Goal: Information Seeking & Learning: Understand process/instructions

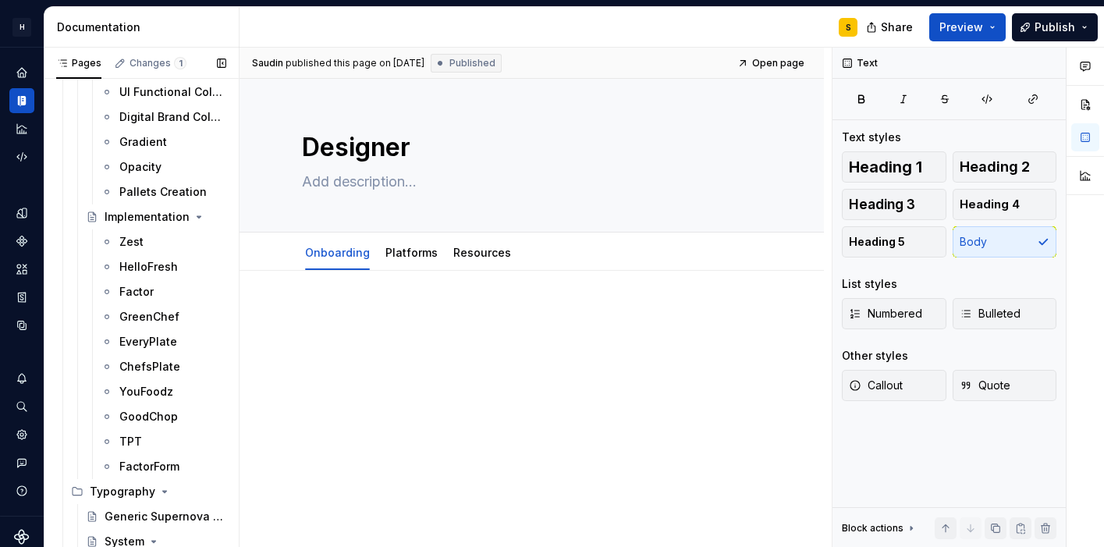
scroll to position [2032, 0]
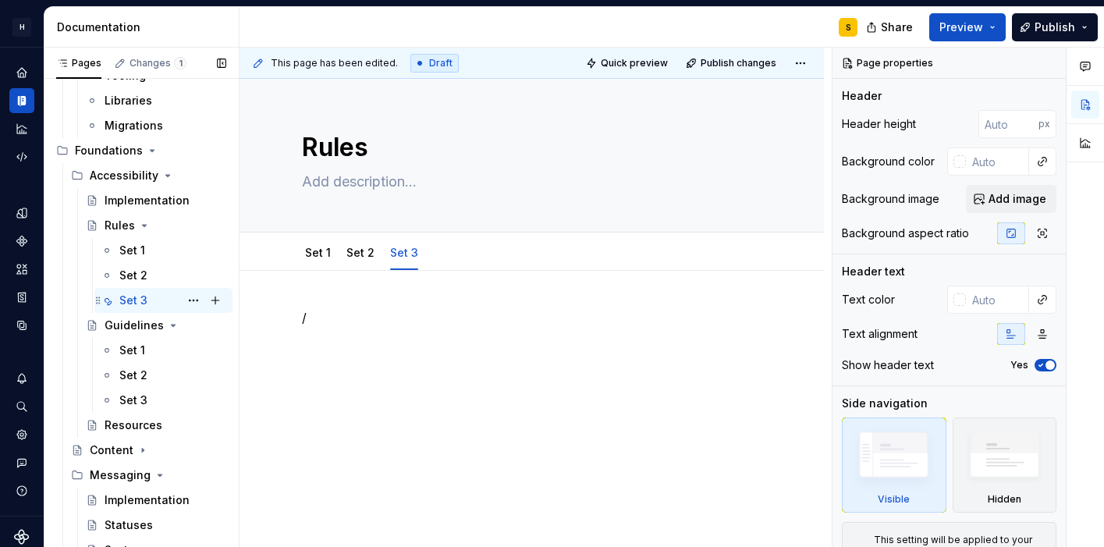
scroll to position [796, 0]
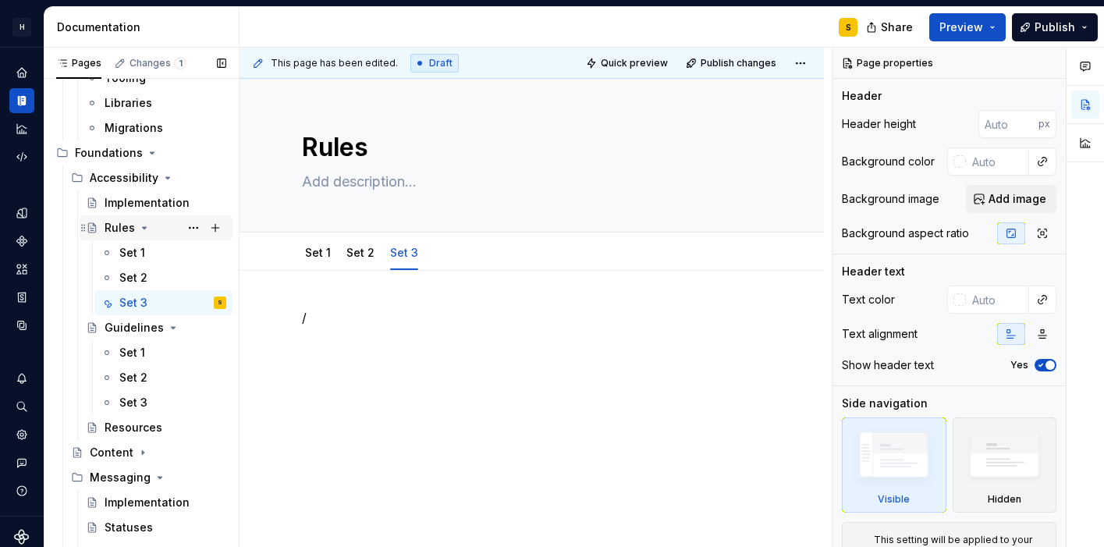
click at [143, 228] on icon "Page tree" at bounding box center [145, 228] width 4 height 2
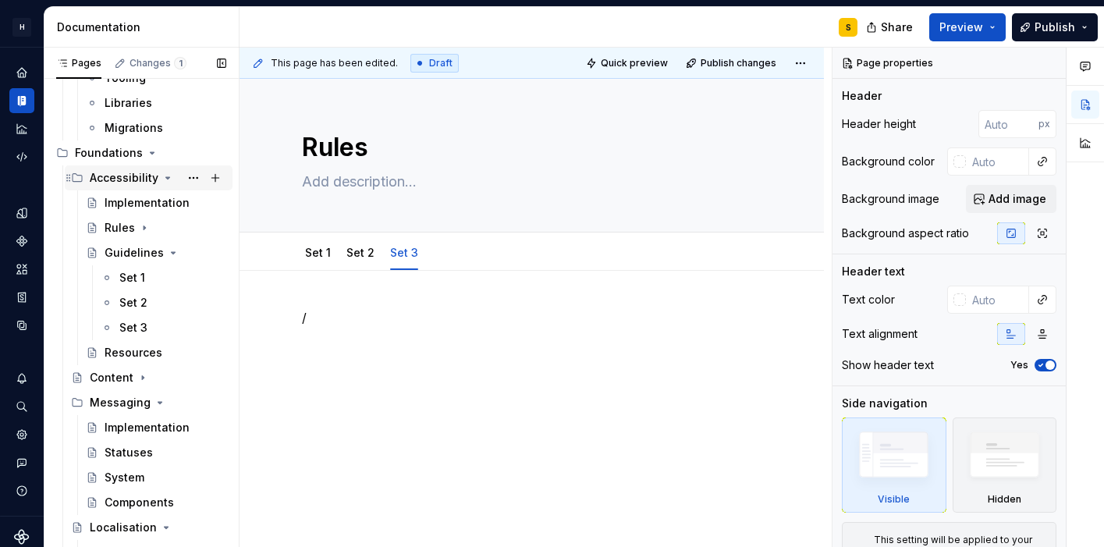
click at [166, 178] on icon "Page tree" at bounding box center [168, 178] width 4 height 2
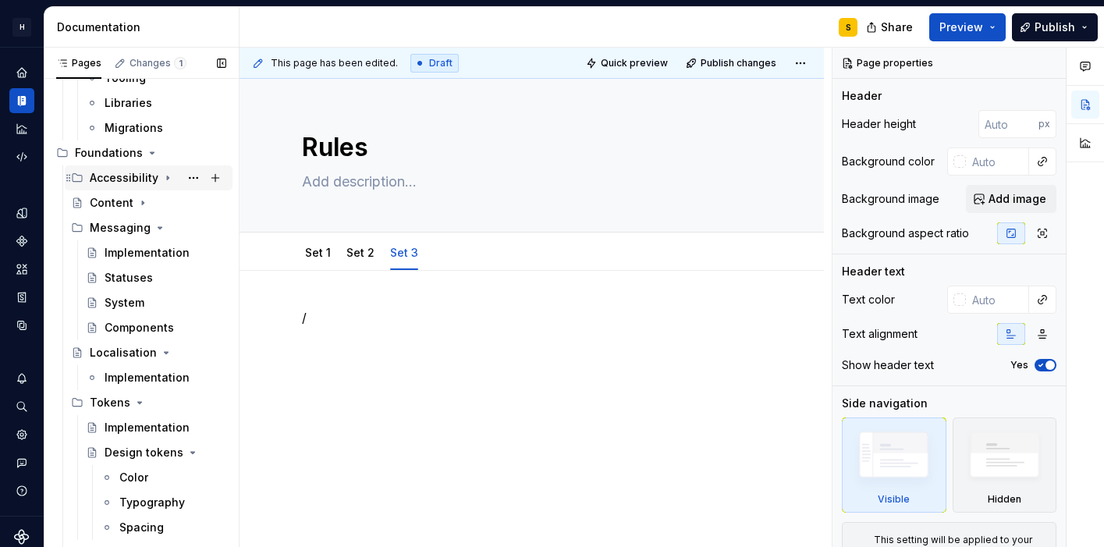
click at [167, 178] on icon "Page tree" at bounding box center [168, 178] width 2 height 4
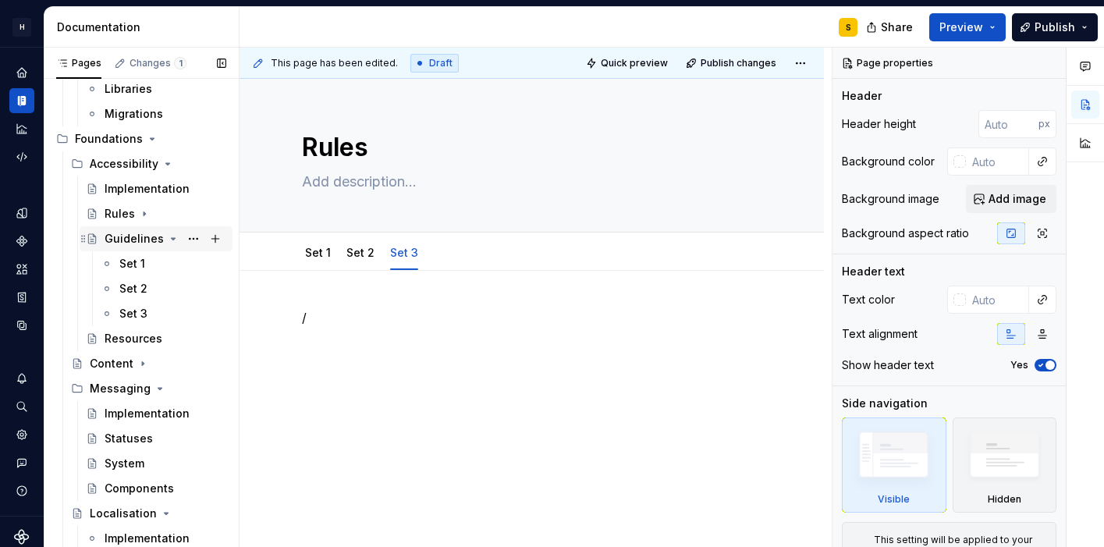
scroll to position [809, 0]
click at [144, 218] on icon "Page tree" at bounding box center [144, 215] width 12 height 12
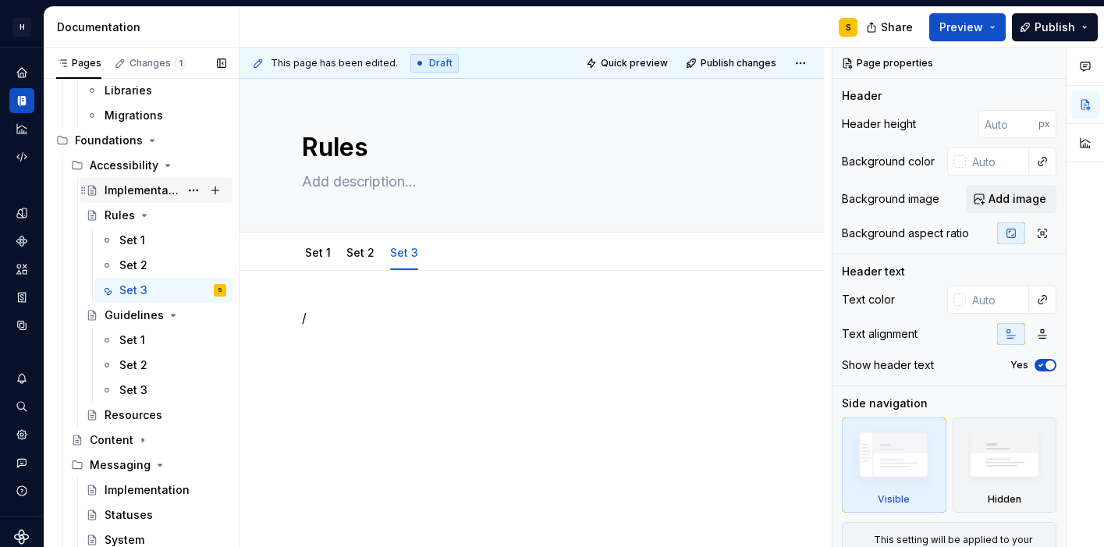
click at [153, 197] on div "Implementation" at bounding box center [166, 190] width 122 height 22
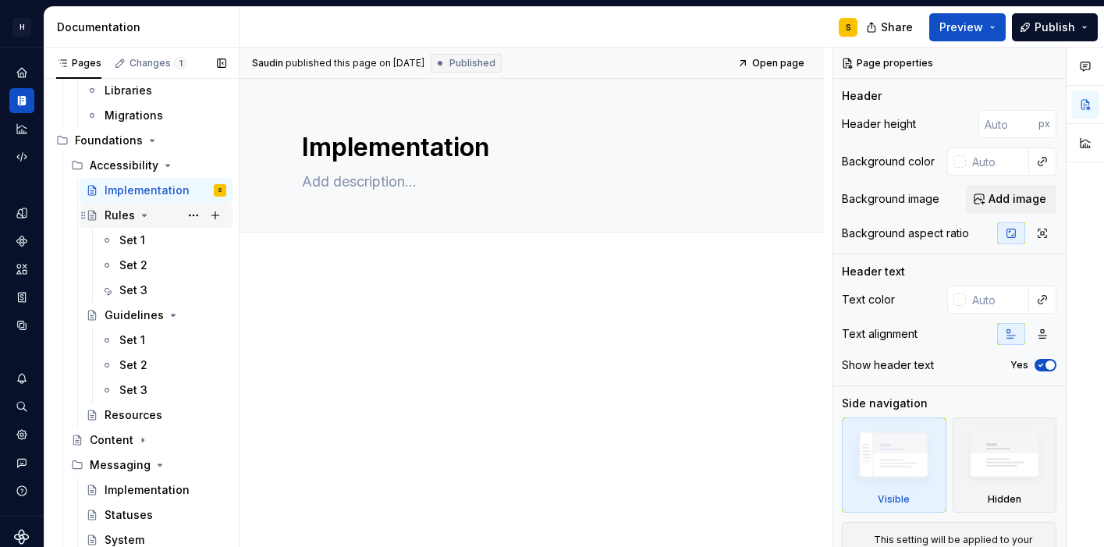
click at [115, 221] on div "Rules" at bounding box center [120, 216] width 30 height 16
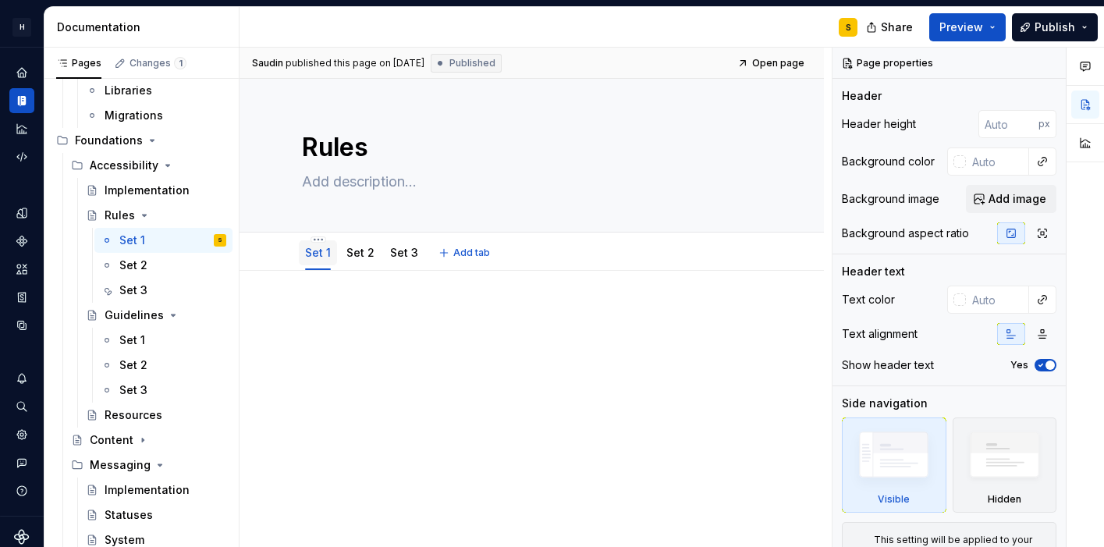
click at [317, 254] on link "Set 1" at bounding box center [318, 252] width 26 height 13
click at [322, 254] on link "Set 1" at bounding box center [318, 252] width 26 height 13
click at [308, 254] on link "Set 1" at bounding box center [318, 252] width 26 height 13
click at [185, 239] on button "Page tree" at bounding box center [194, 240] width 22 height 22
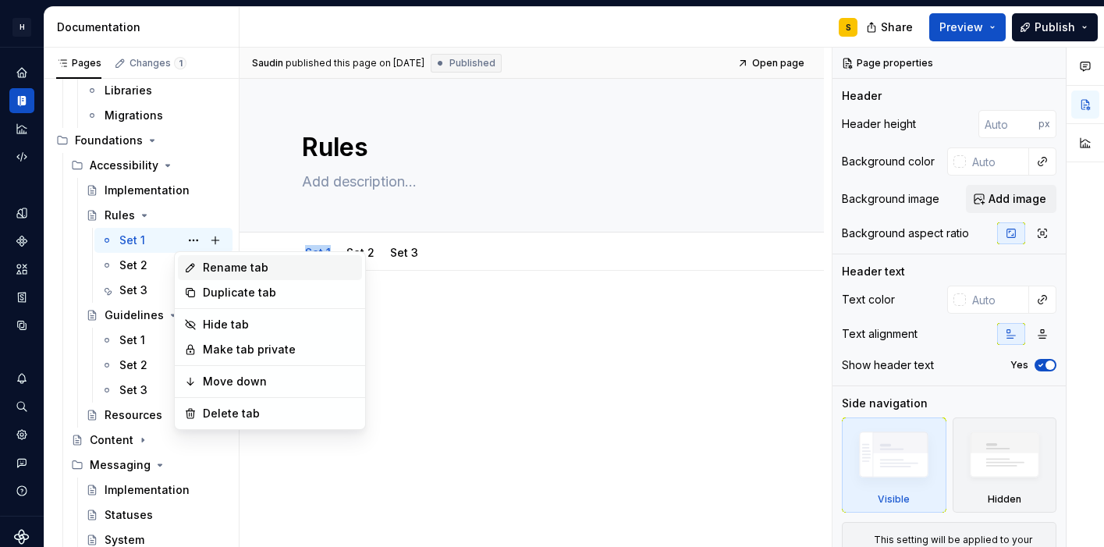
click at [223, 267] on div "Rename tab" at bounding box center [279, 268] width 153 height 16
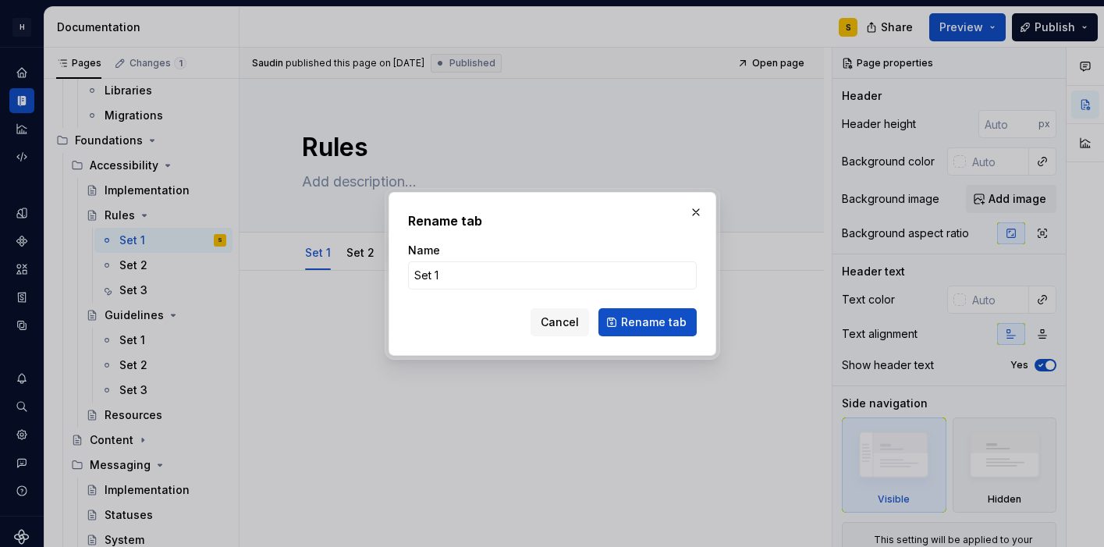
type textarea "*"
type input "1. Perceivability"
click at [672, 327] on span "Rename tab" at bounding box center [654, 322] width 66 height 16
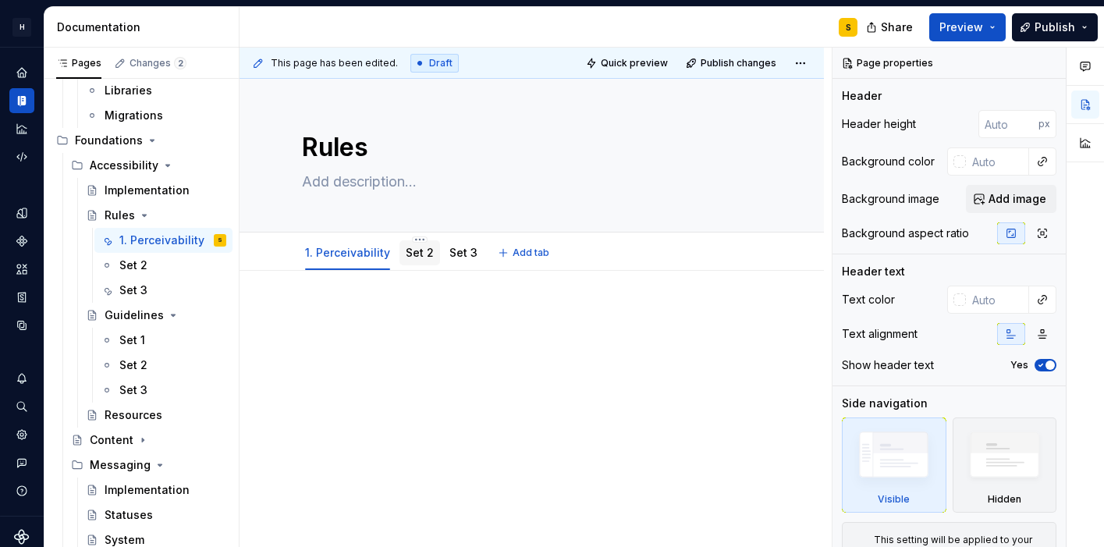
click at [420, 250] on link "Set 2" at bounding box center [420, 252] width 28 height 13
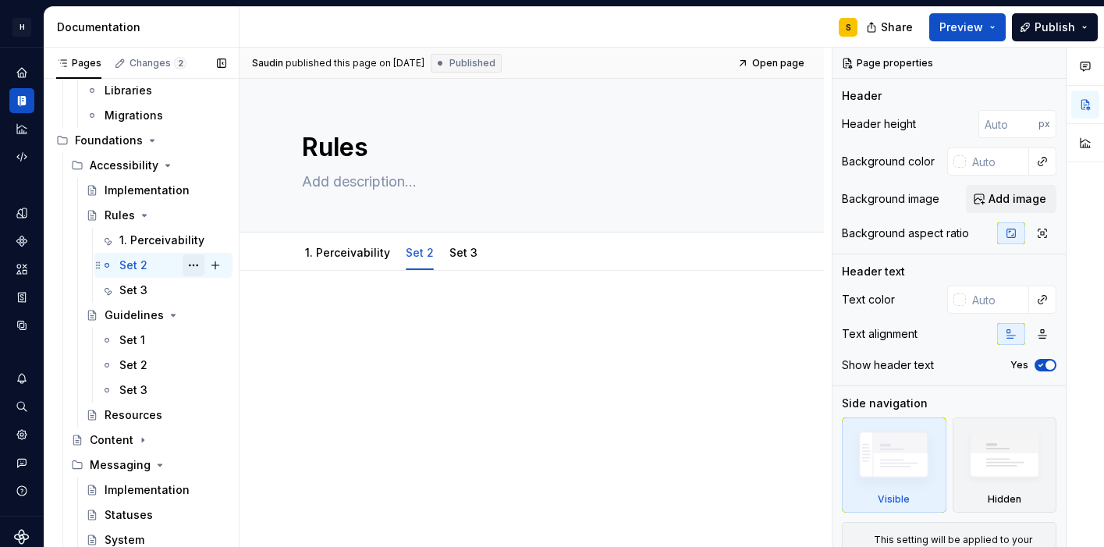
click at [188, 271] on button "Page tree" at bounding box center [194, 265] width 22 height 22
type textarea "*"
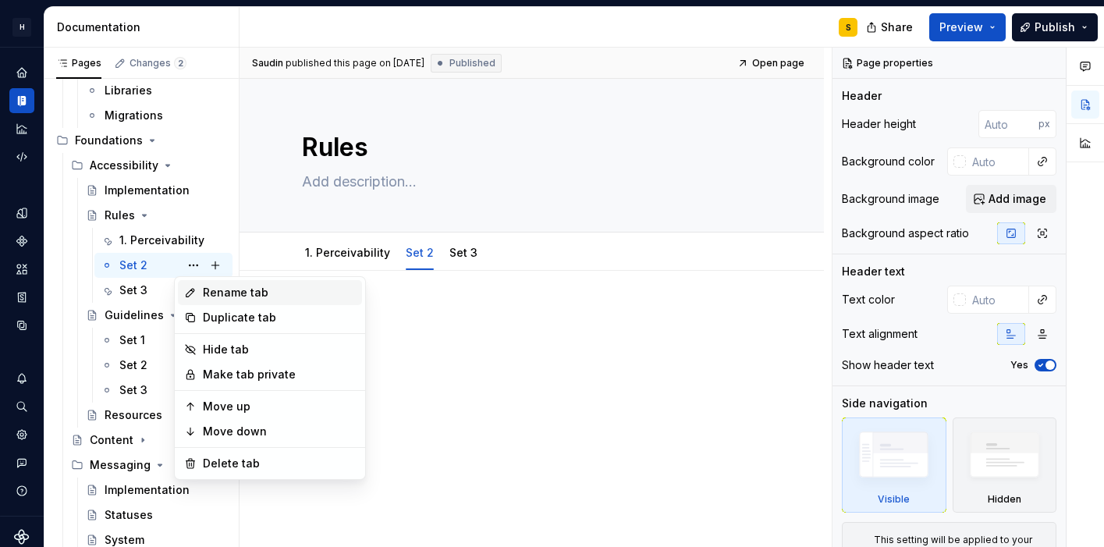
click at [215, 296] on div "Rename tab" at bounding box center [279, 293] width 153 height 16
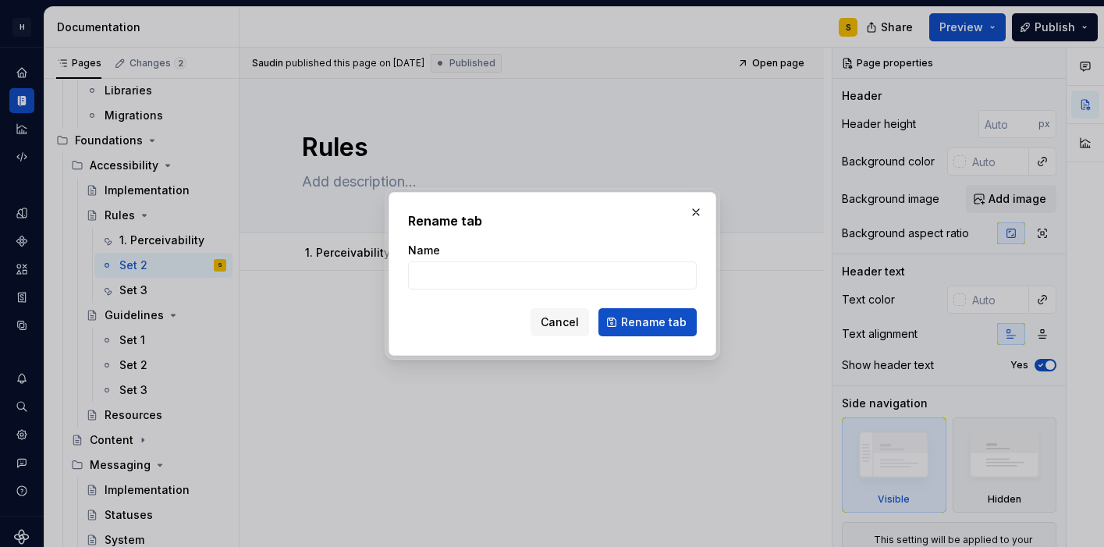
type input "2. Operability"
click button "Rename tab" at bounding box center [647, 322] width 98 height 28
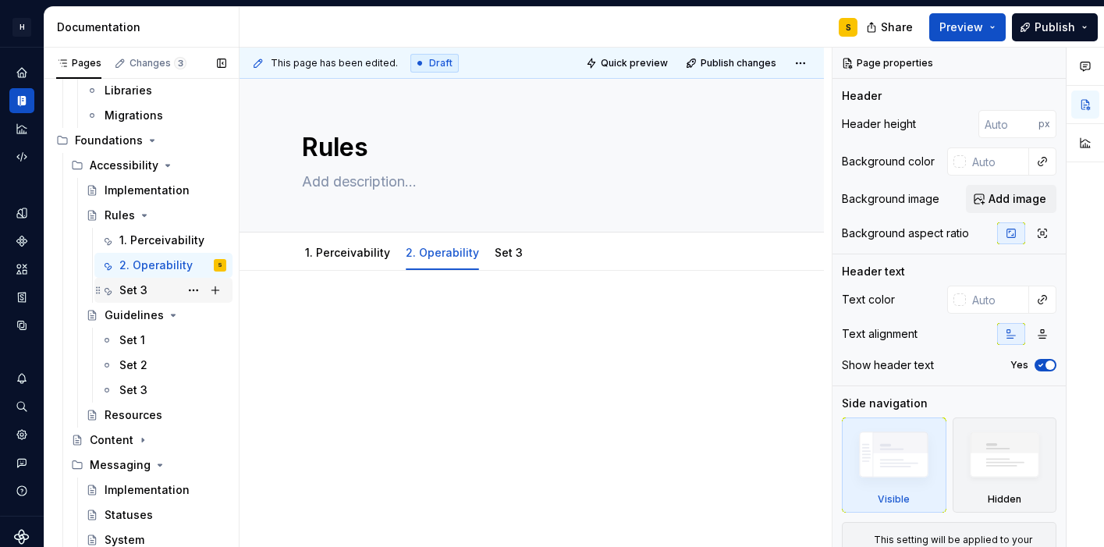
click at [140, 289] on div "Set 3" at bounding box center [133, 290] width 28 height 16
click at [186, 292] on button "Page tree" at bounding box center [194, 290] width 22 height 22
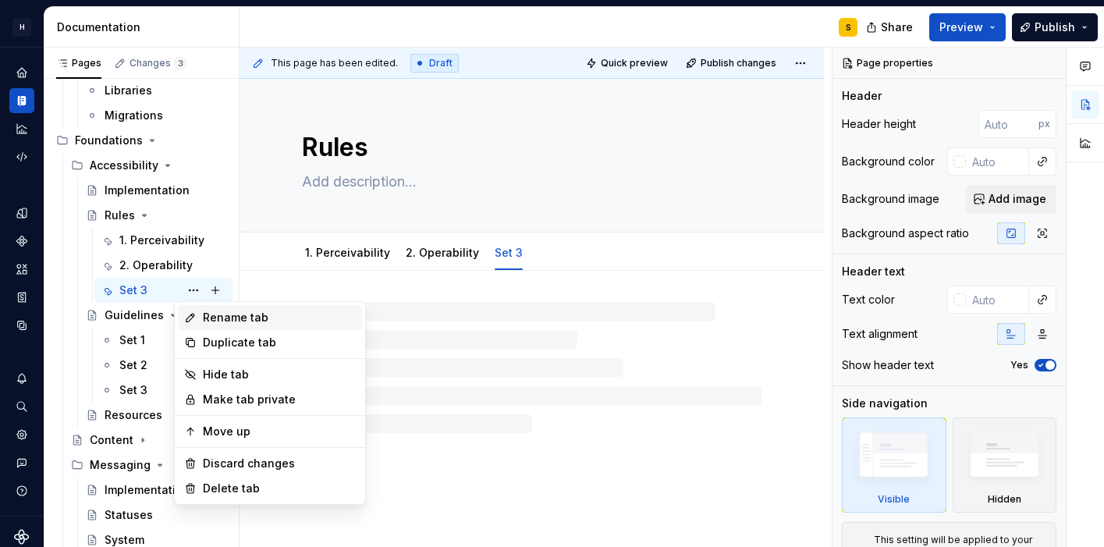
type textarea "*"
click at [236, 317] on div "Rename tab" at bounding box center [279, 318] width 153 height 16
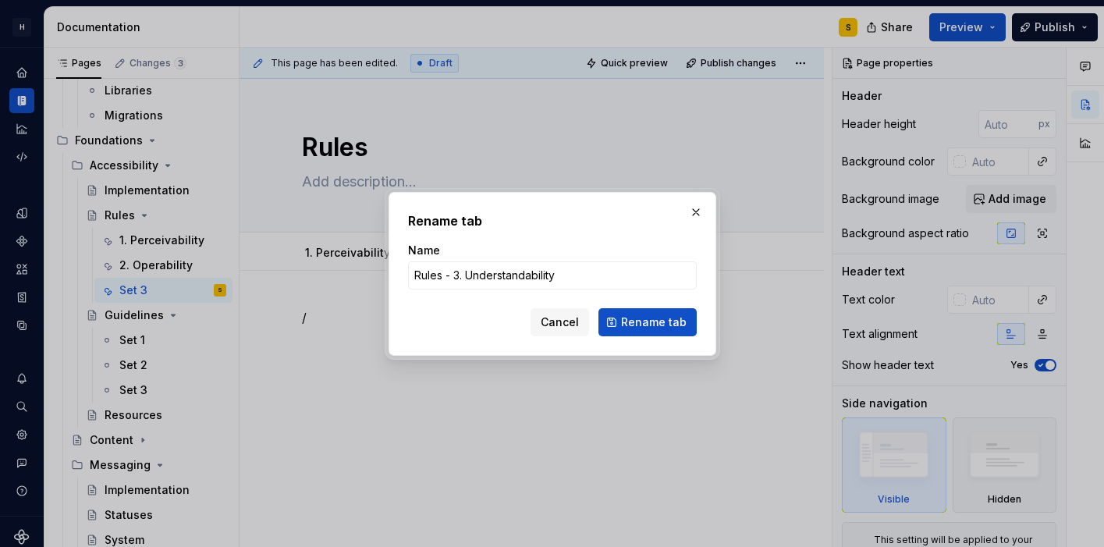
drag, startPoint x: 456, startPoint y: 276, endPoint x: 332, endPoint y: 268, distance: 124.3
click at [332, 268] on div "Rename tab Name Rules - 3. Understandability Cancel Rename tab" at bounding box center [552, 273] width 1104 height 547
type input "3. Understandability"
click at [655, 322] on span "Rename tab" at bounding box center [654, 322] width 66 height 16
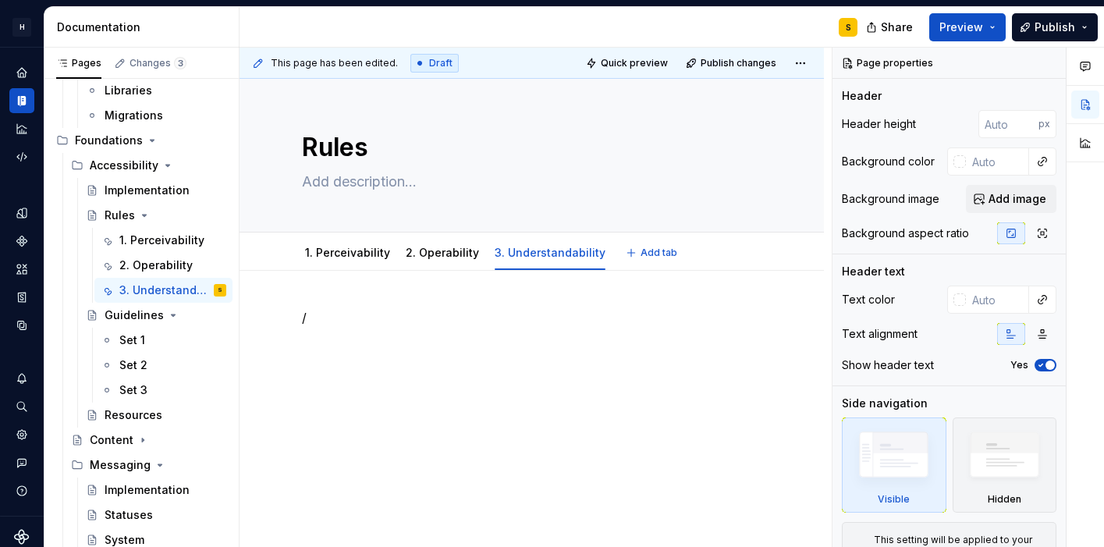
type textarea "*"
click at [397, 305] on div "This page has been edited. Draft Quick preview Publish changes Rules Edit heade…" at bounding box center [535, 298] width 592 height 500
click at [337, 324] on p "/" at bounding box center [531, 317] width 459 height 19
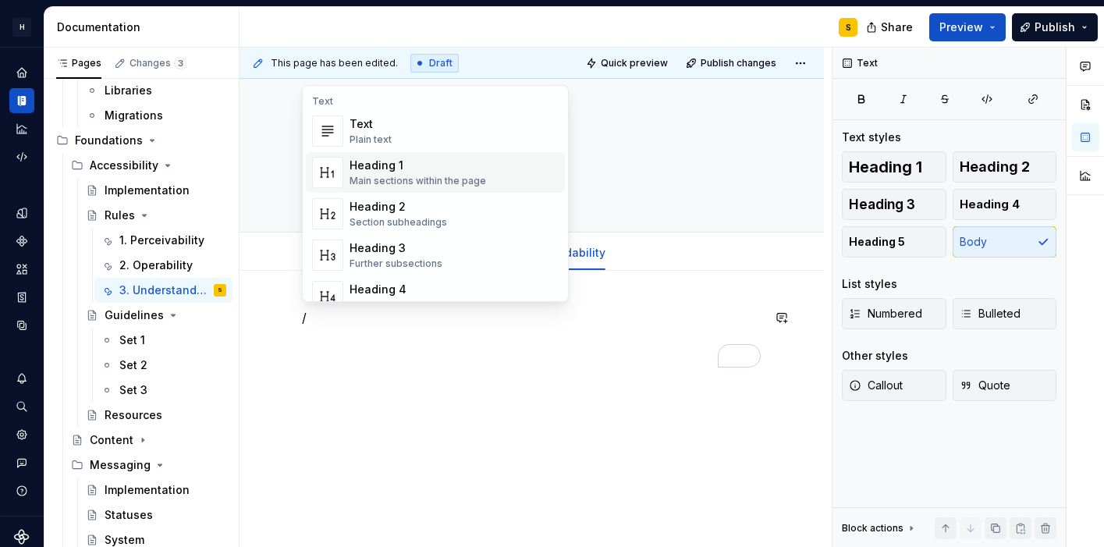
click at [433, 171] on div "Heading 1" at bounding box center [417, 166] width 137 height 16
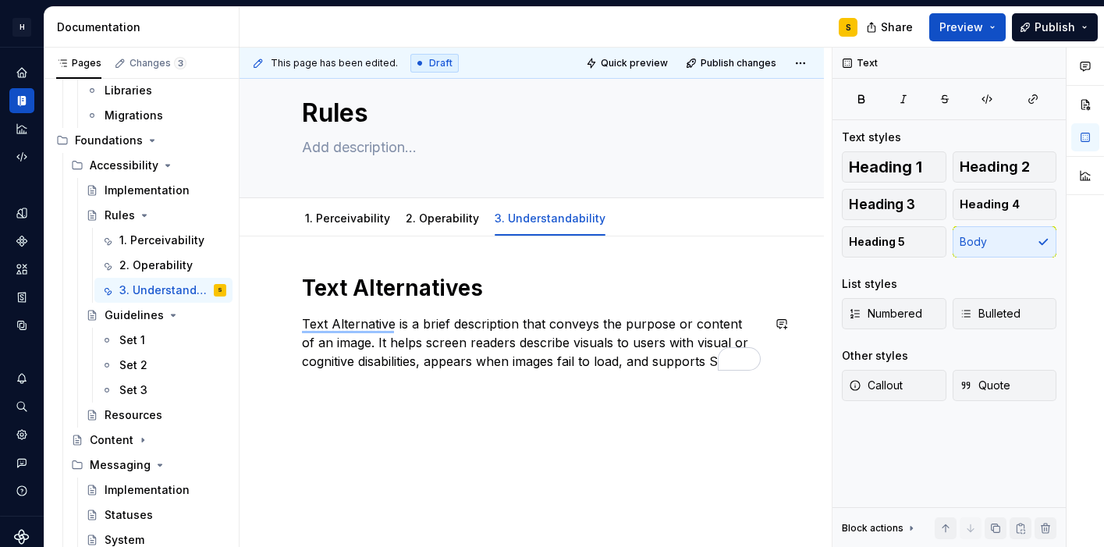
scroll to position [36, 0]
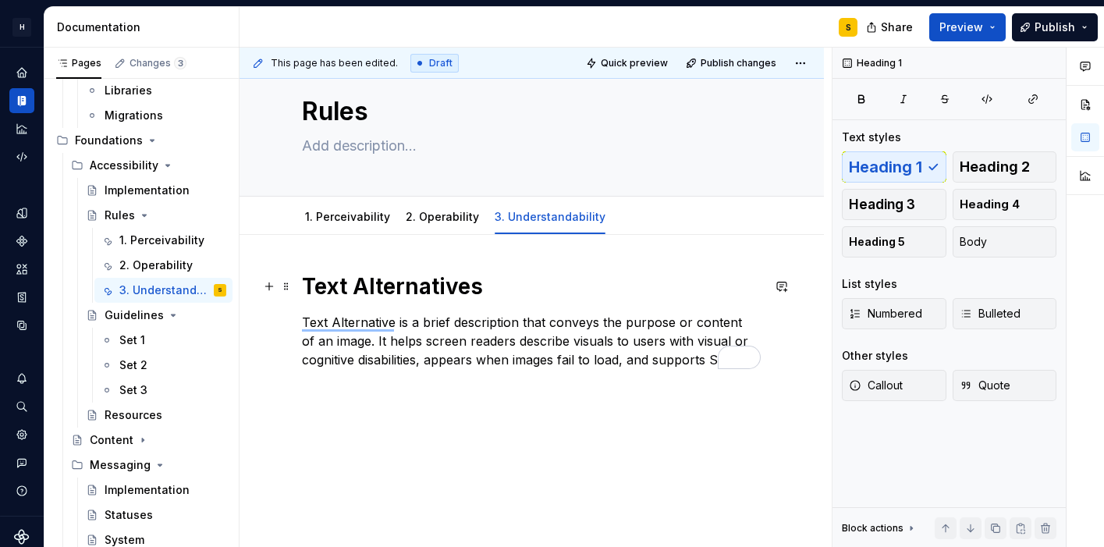
click at [472, 284] on h1 "Text Alternatives" at bounding box center [531, 286] width 459 height 28
click at [376, 399] on div "Text Alternatives Text Alternative is a brief description that conveys the purp…" at bounding box center [531, 393] width 584 height 317
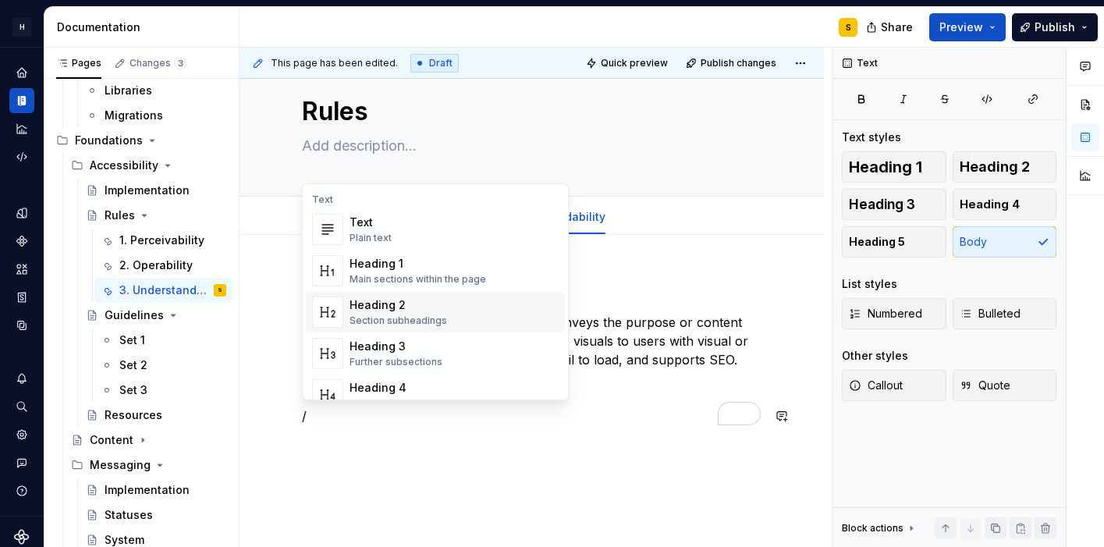
click at [462, 306] on div "Heading 2 Section subheadings" at bounding box center [453, 311] width 209 height 31
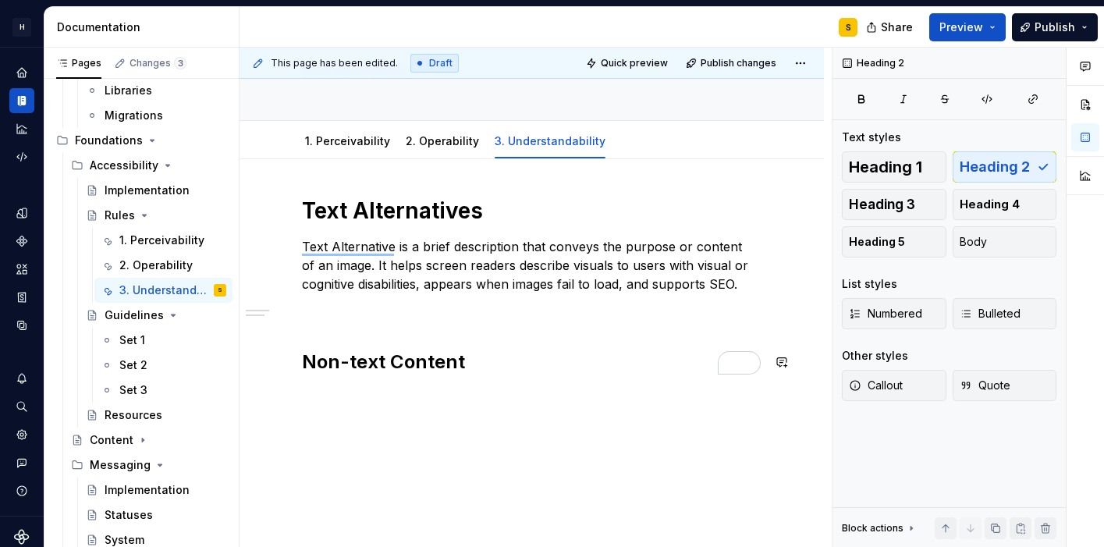
scroll to position [121, 0]
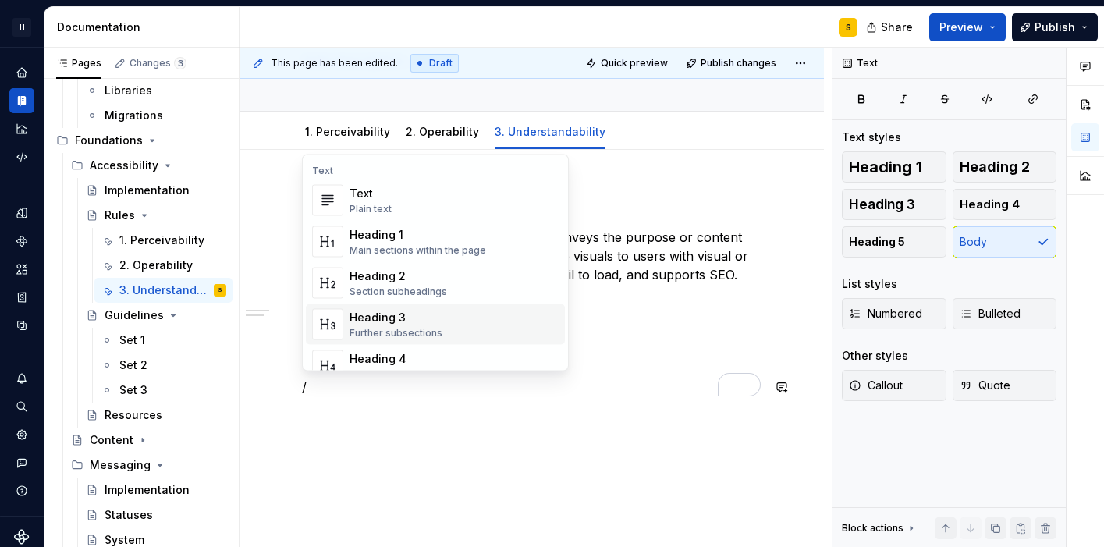
click at [427, 313] on div "Heading 3" at bounding box center [395, 318] width 93 height 16
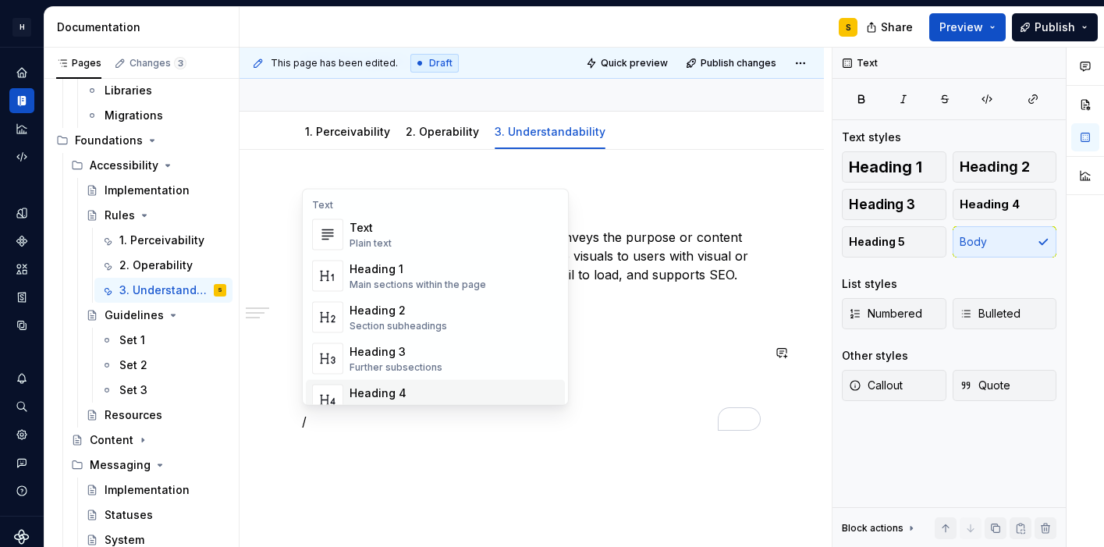
click at [352, 456] on div "Text Alternatives Text Alternative is a brief description that conveys the purp…" at bounding box center [531, 381] width 584 height 463
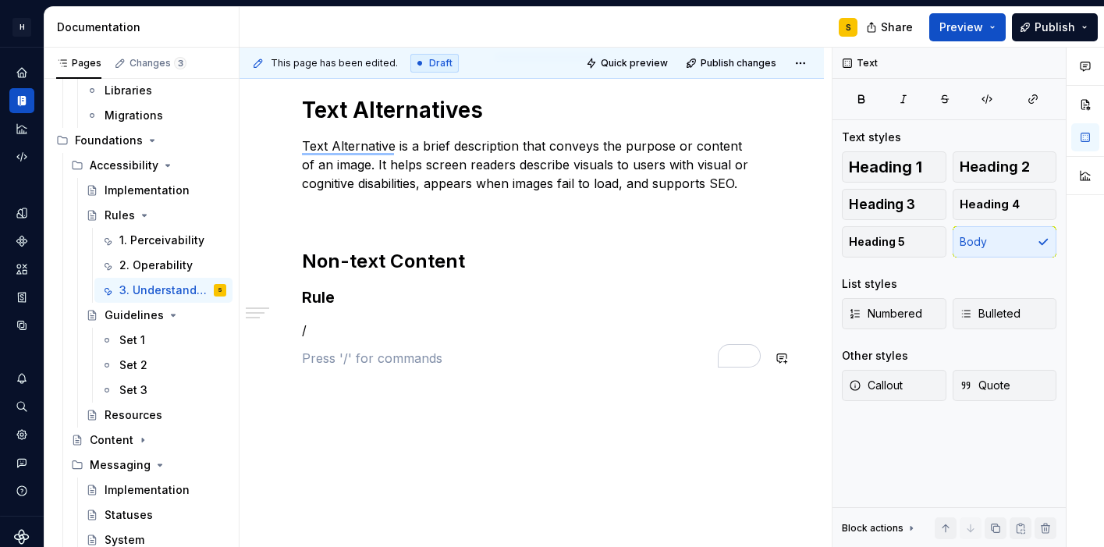
scroll to position [215, 0]
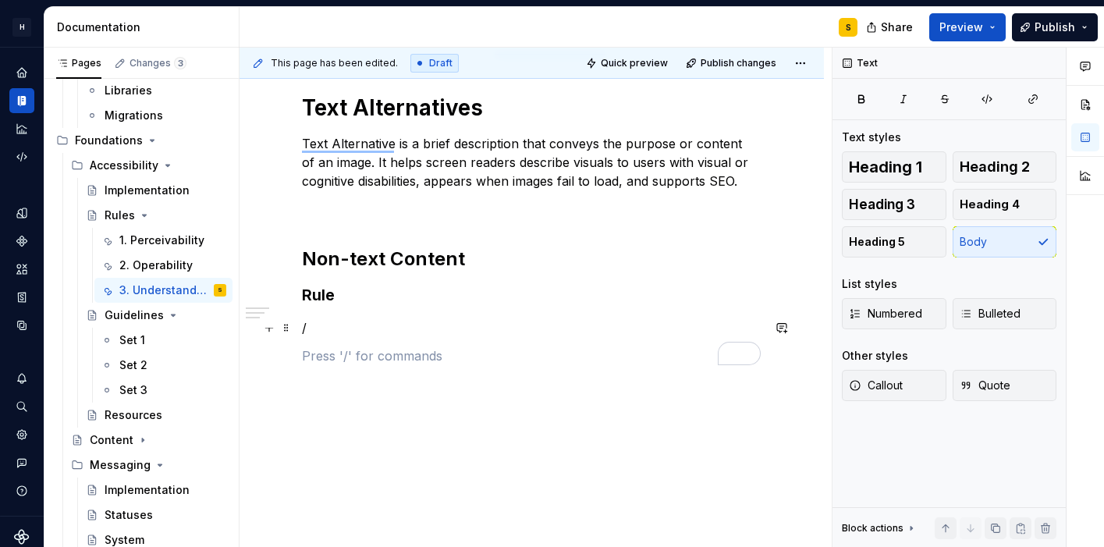
click at [388, 318] on p "/" at bounding box center [531, 327] width 459 height 19
click at [287, 329] on span at bounding box center [286, 328] width 12 height 22
click at [332, 321] on p "/" at bounding box center [531, 327] width 459 height 19
click at [271, 332] on button "button" at bounding box center [269, 328] width 22 height 22
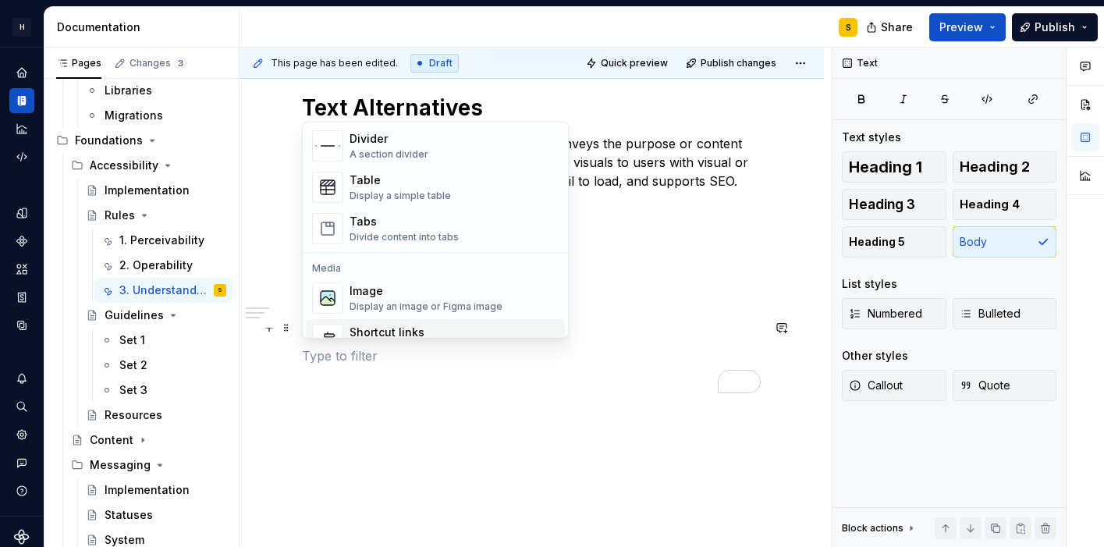
scroll to position [613, 0]
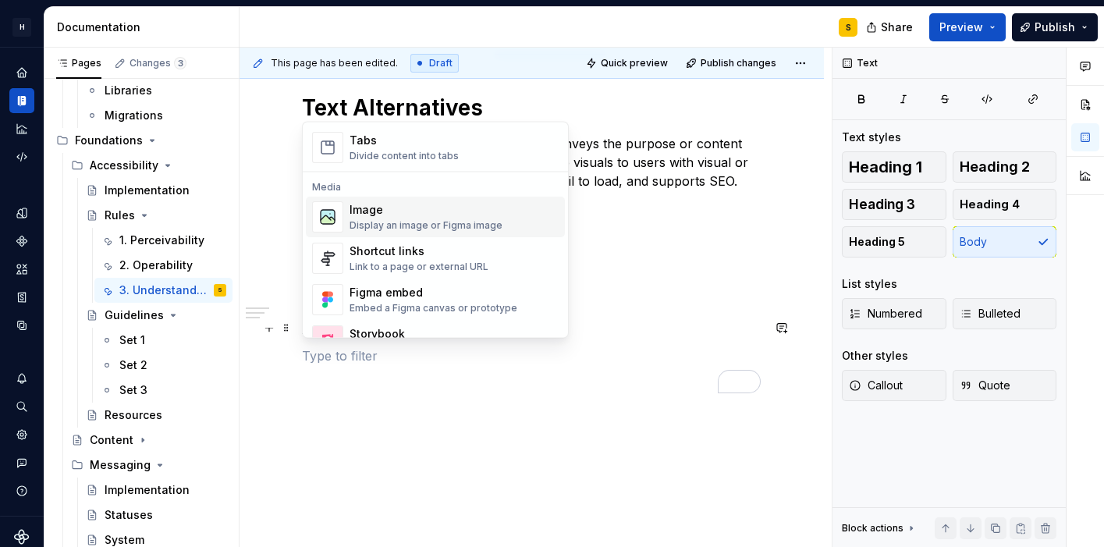
click at [463, 228] on div "Display an image or Figma image" at bounding box center [425, 226] width 153 height 12
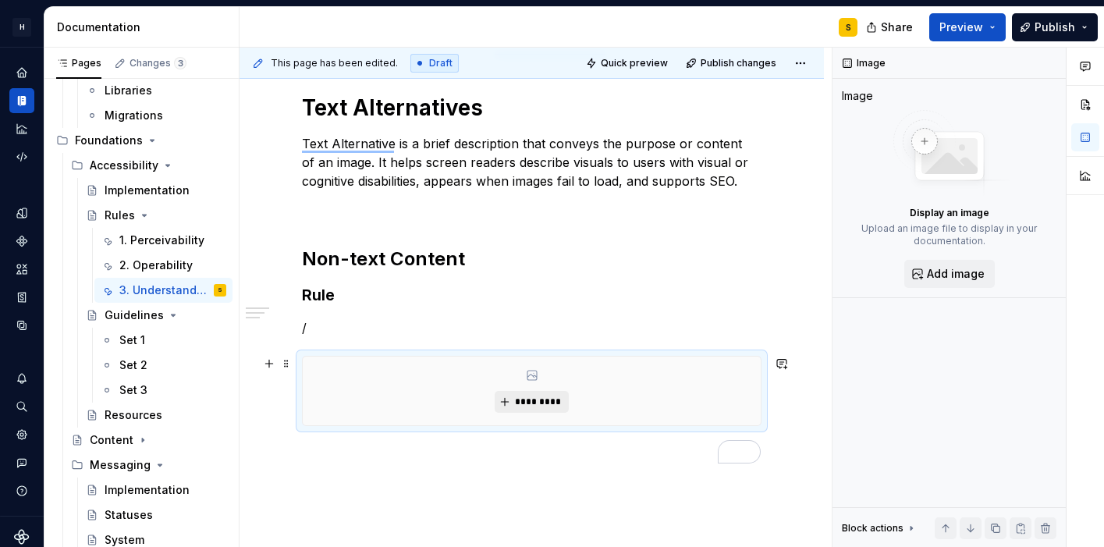
click at [518, 406] on span "*********" at bounding box center [538, 402] width 48 height 12
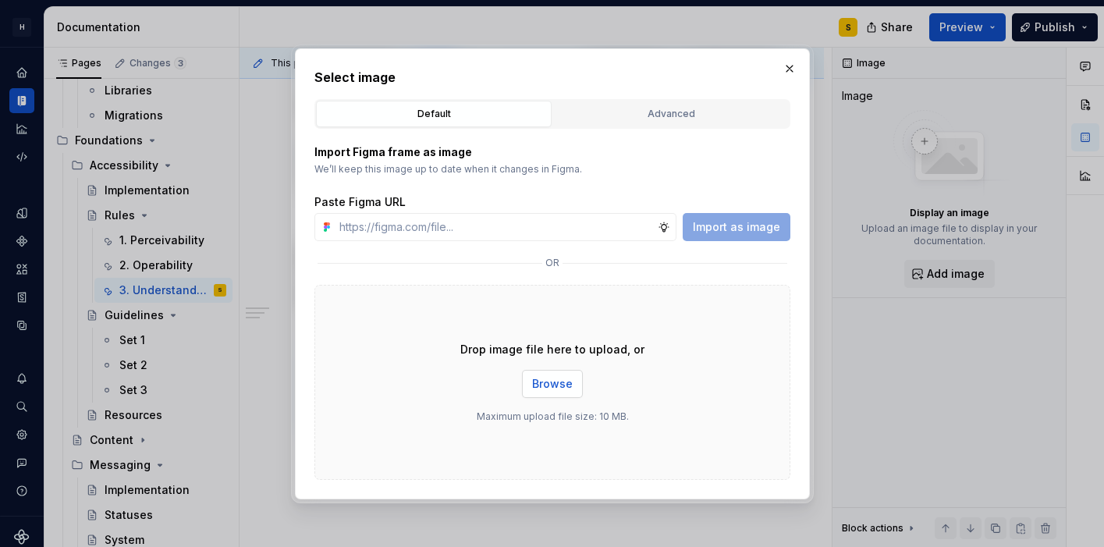
click at [548, 388] on span "Browse" at bounding box center [552, 384] width 41 height 16
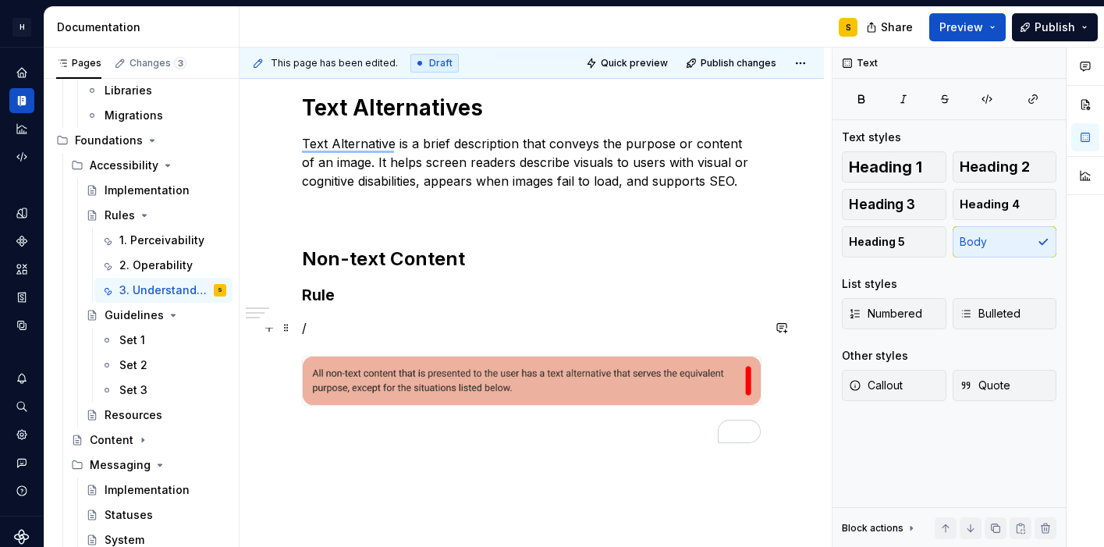
click at [328, 327] on p "/" at bounding box center [531, 327] width 459 height 19
click at [406, 332] on p "To enrich screen reader interactions, please activate Accessibility in Grammarl…" at bounding box center [531, 327] width 459 height 19
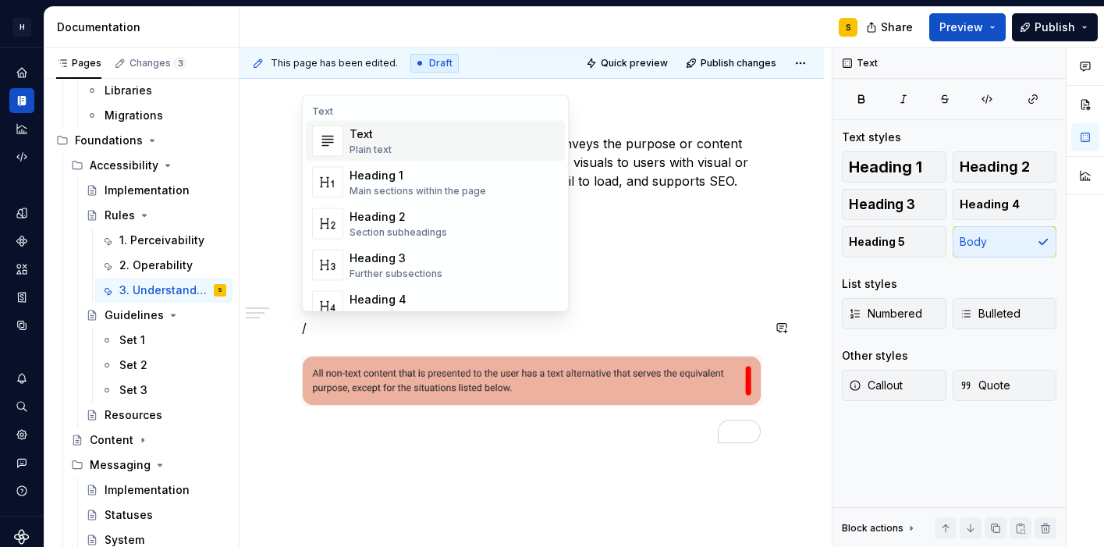
click at [456, 141] on div "Text Plain text" at bounding box center [453, 141] width 209 height 31
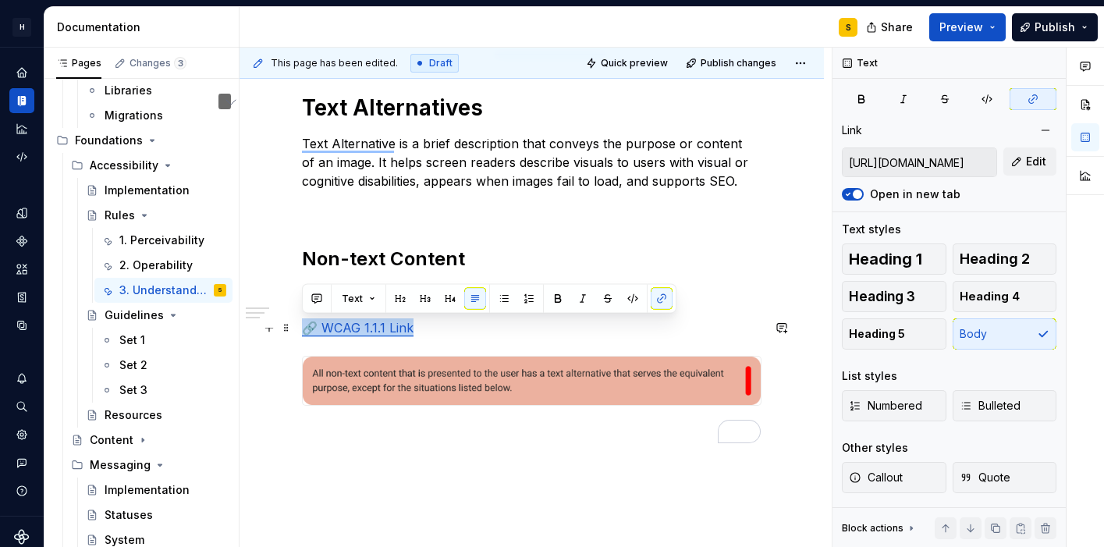
drag, startPoint x: 430, startPoint y: 328, endPoint x: 301, endPoint y: 323, distance: 128.8
click at [301, 323] on div "Text Alternatives Text Alternative is a brief description that conveys the purp…" at bounding box center [531, 340] width 584 height 569
click at [476, 300] on button "button" at bounding box center [475, 299] width 22 height 22
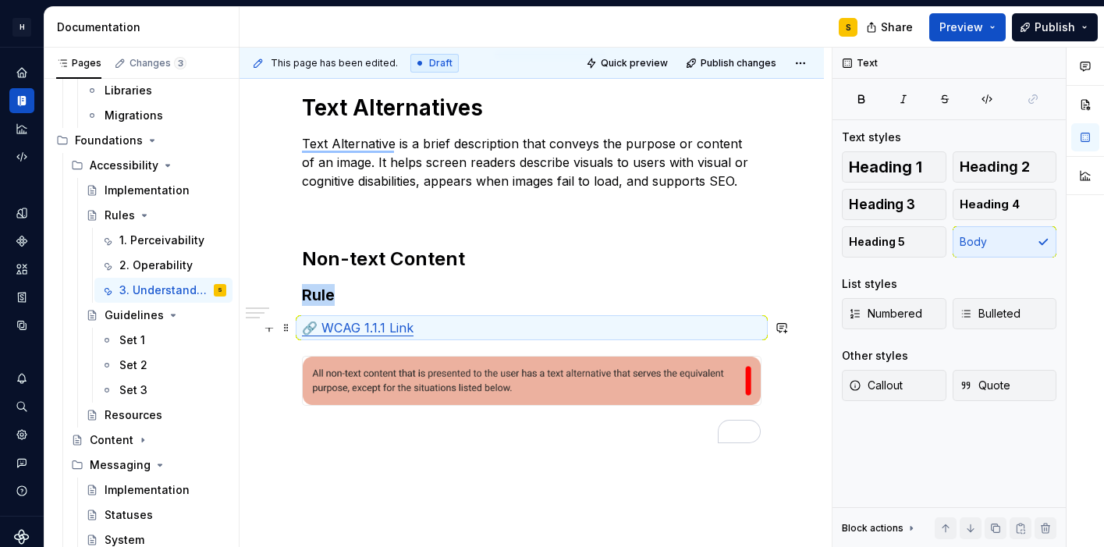
click at [446, 331] on p "🔗 WCAG 1.1.1 Link" at bounding box center [531, 327] width 459 height 19
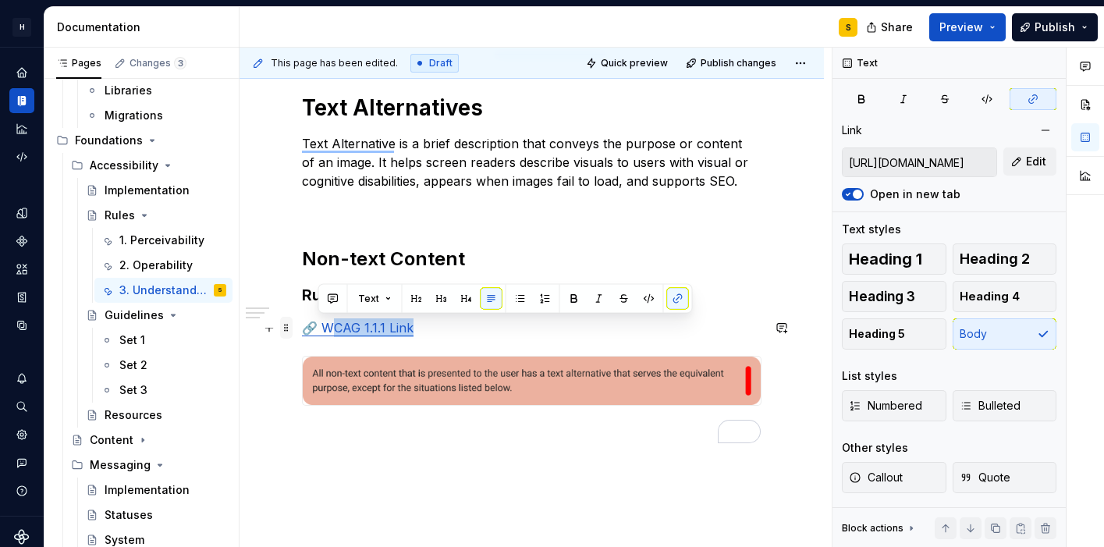
drag, startPoint x: 413, startPoint y: 330, endPoint x: 291, endPoint y: 330, distance: 122.5
click at [302, 330] on div "Text Alternatives Text Alternative is a brief description that conveys the purp…" at bounding box center [531, 278] width 459 height 368
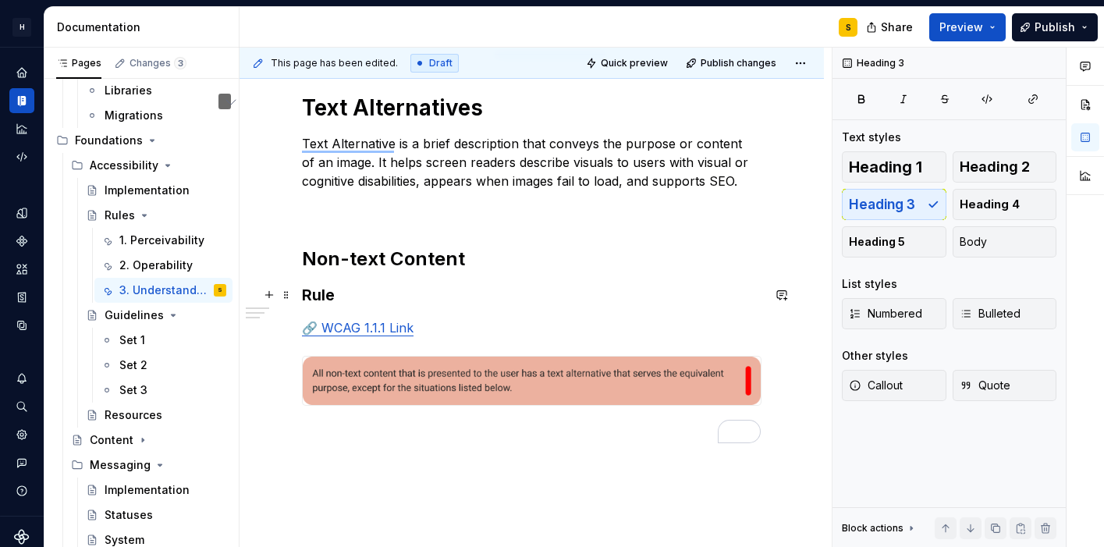
click at [399, 303] on h3 "Rule" at bounding box center [531, 295] width 459 height 22
drag, startPoint x: 417, startPoint y: 331, endPoint x: 404, endPoint y: 331, distance: 12.5
click at [404, 331] on p "🔗 WCAG 1.1.1 Link" at bounding box center [531, 327] width 459 height 19
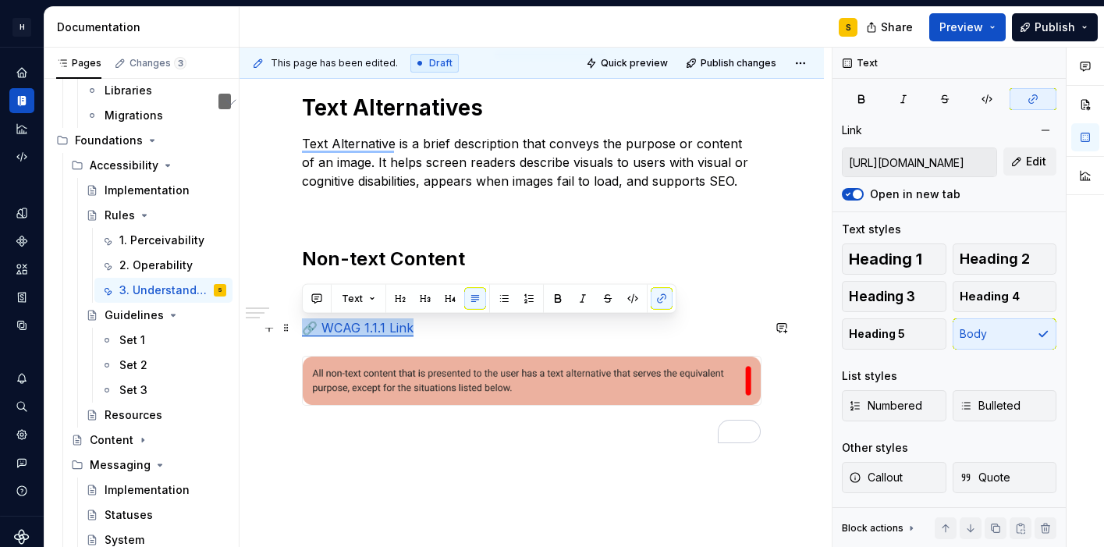
drag, startPoint x: 416, startPoint y: 328, endPoint x: 303, endPoint y: 330, distance: 112.3
click at [303, 330] on p "🔗 WCAG 1.1.1 Link" at bounding box center [531, 327] width 459 height 19
click at [477, 297] on button "button" at bounding box center [475, 299] width 22 height 22
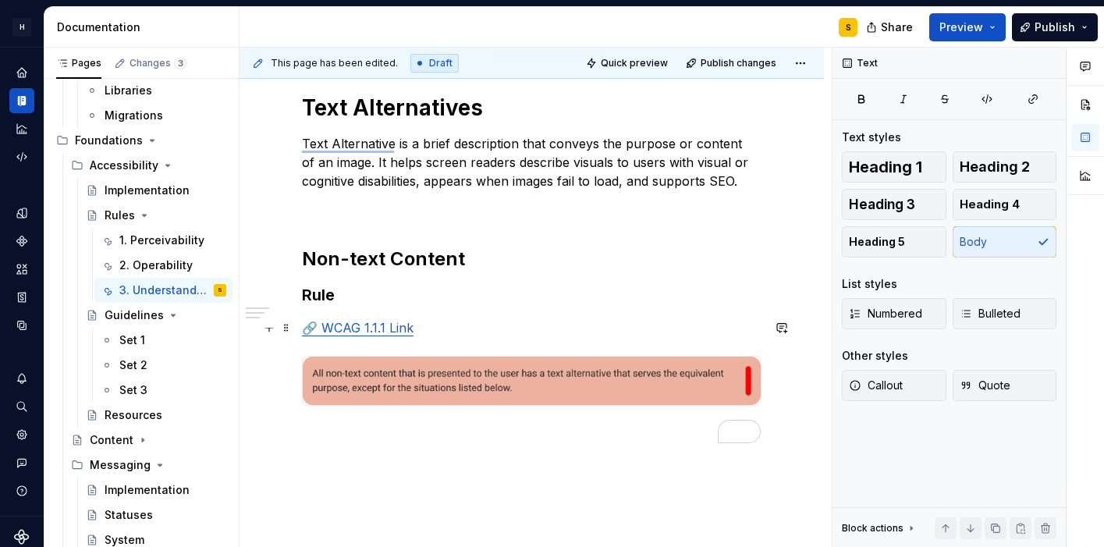
click at [462, 325] on p "🔗 WCAG 1.1.1 Link" at bounding box center [531, 327] width 459 height 19
click at [784, 326] on button "button" at bounding box center [782, 328] width 22 height 22
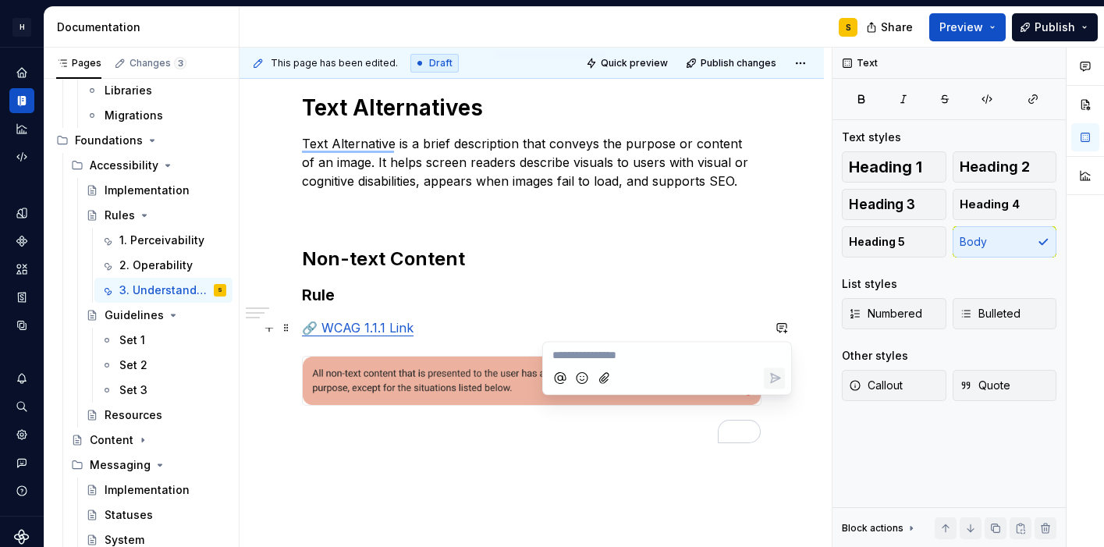
click at [669, 307] on div "Text Alternatives Text Alternative is a brief description that conveys the purp…" at bounding box center [531, 268] width 459 height 349
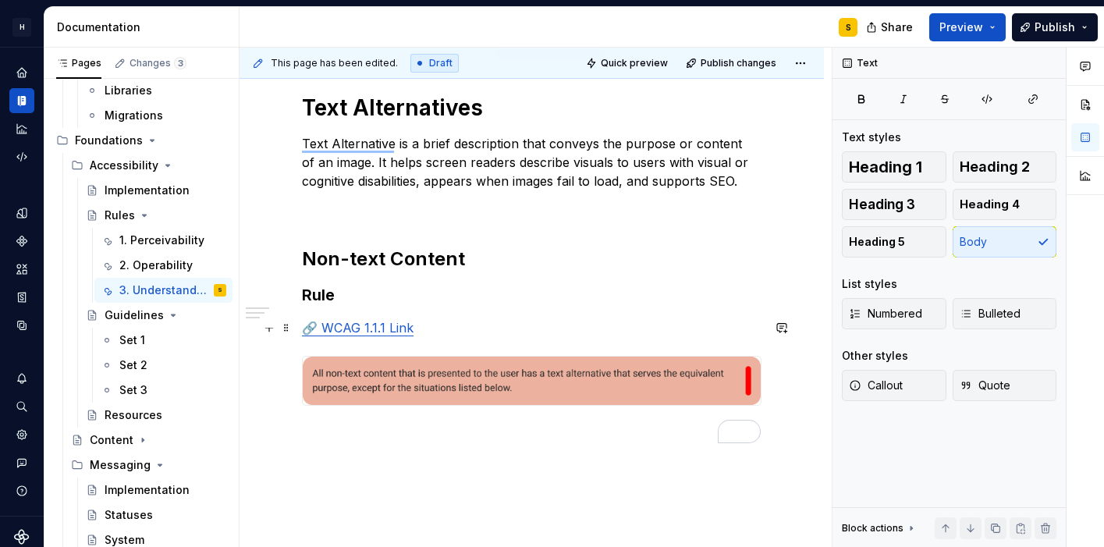
click at [406, 332] on link "🔗 WCAG 1.1.1 Link" at bounding box center [358, 328] width 112 height 16
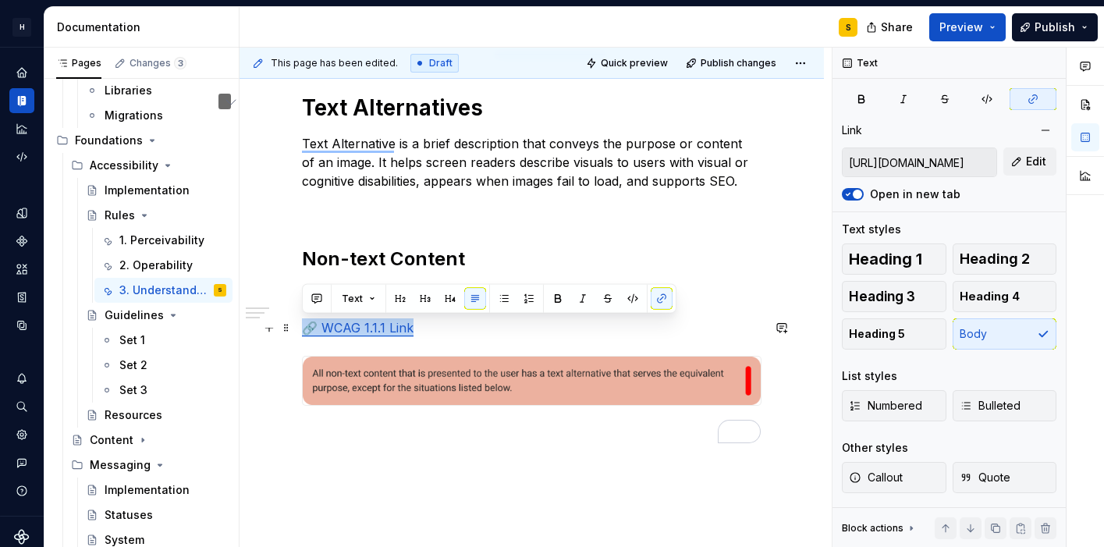
drag, startPoint x: 341, startPoint y: 332, endPoint x: 306, endPoint y: 331, distance: 35.1
click at [306, 331] on p "🔗 WCAG 1.1.1 Link" at bounding box center [531, 327] width 459 height 19
click at [371, 300] on button "Text" at bounding box center [359, 299] width 48 height 22
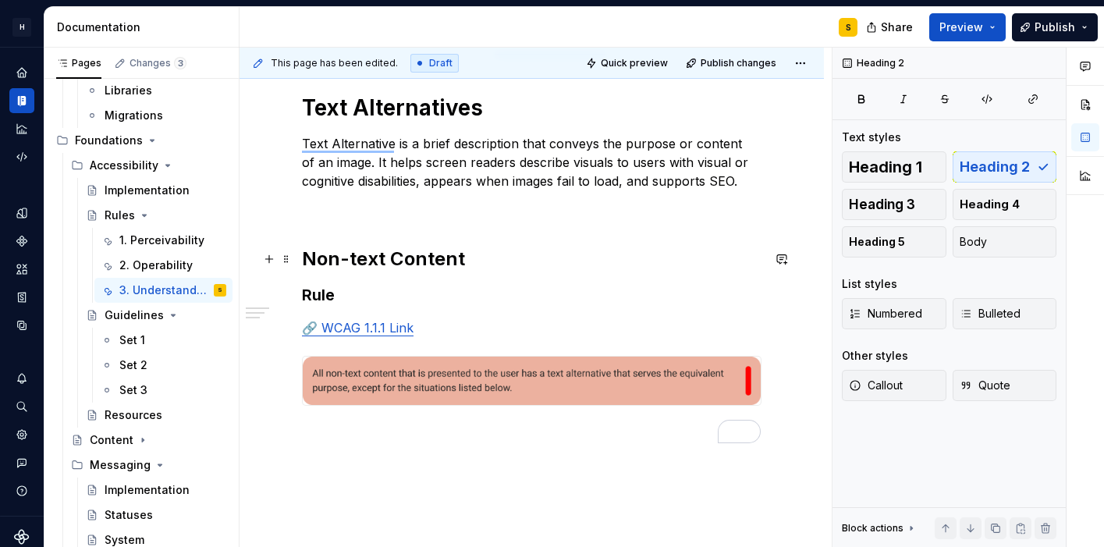
click at [544, 259] on h2 "Non-text Content" at bounding box center [531, 259] width 459 height 25
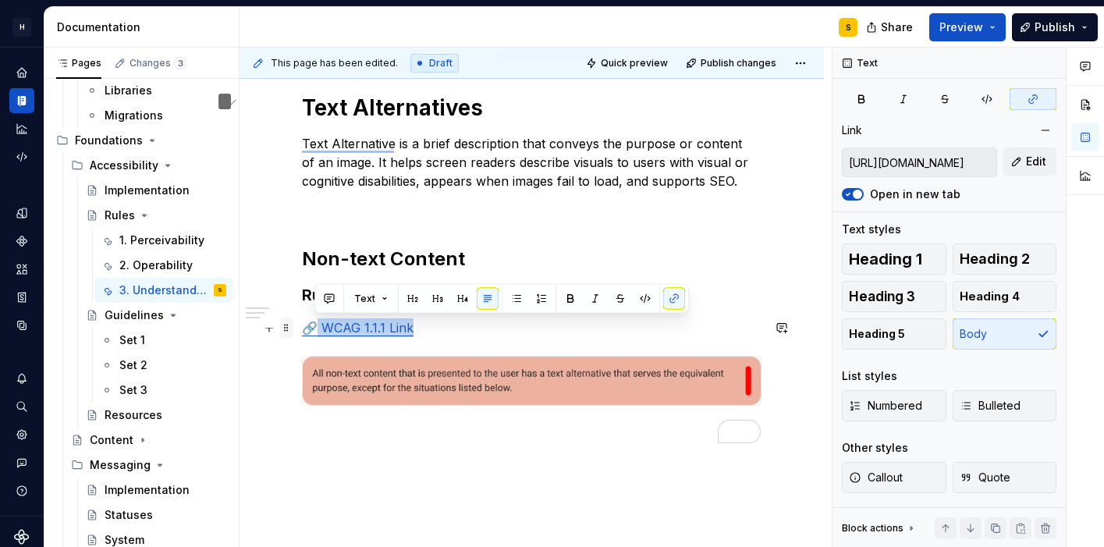
drag, startPoint x: 412, startPoint y: 330, endPoint x: 281, endPoint y: 328, distance: 131.1
click at [302, 328] on div "Text Alternatives Text Alternative is a brief description that conveys the purp…" at bounding box center [531, 278] width 459 height 368
drag, startPoint x: 429, startPoint y: 335, endPoint x: 304, endPoint y: 328, distance: 125.0
click at [304, 328] on p "🔗 WCAG 1.1.1 Link" at bounding box center [531, 327] width 459 height 19
click at [473, 304] on button "button" at bounding box center [475, 299] width 22 height 22
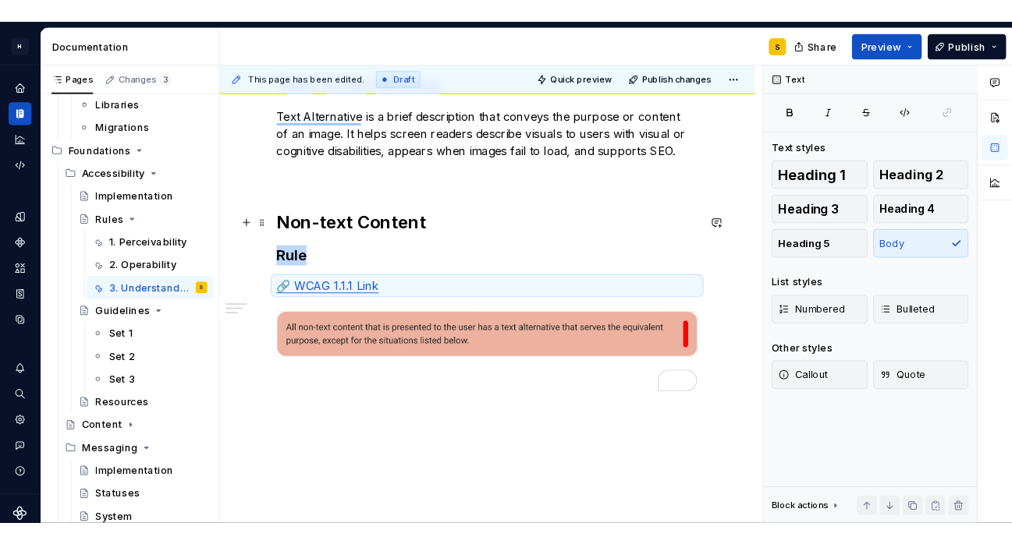
scroll to position [268, 0]
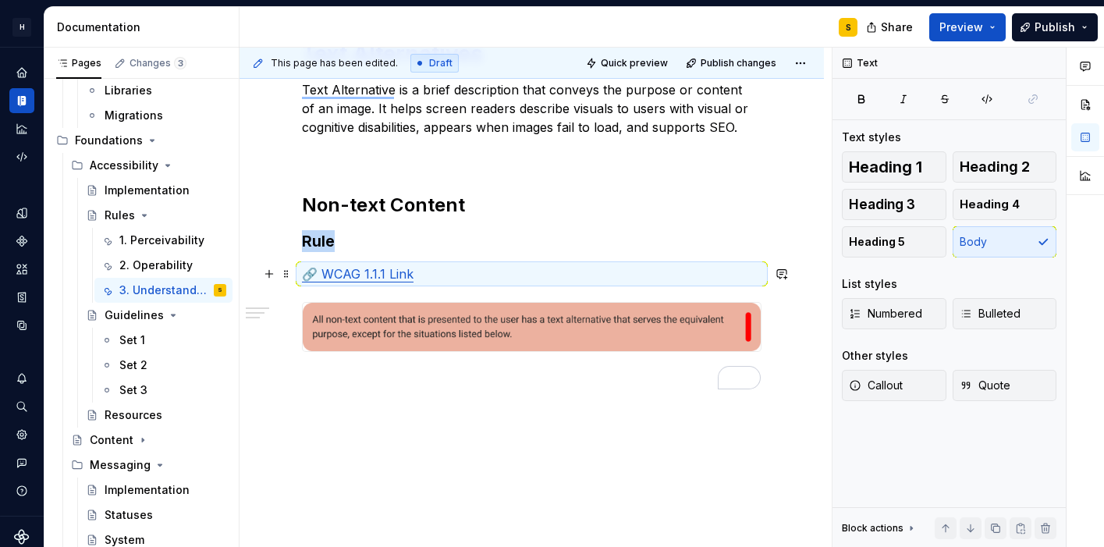
click at [414, 281] on p "🔗 WCAG 1.1.1 Link" at bounding box center [531, 273] width 459 height 19
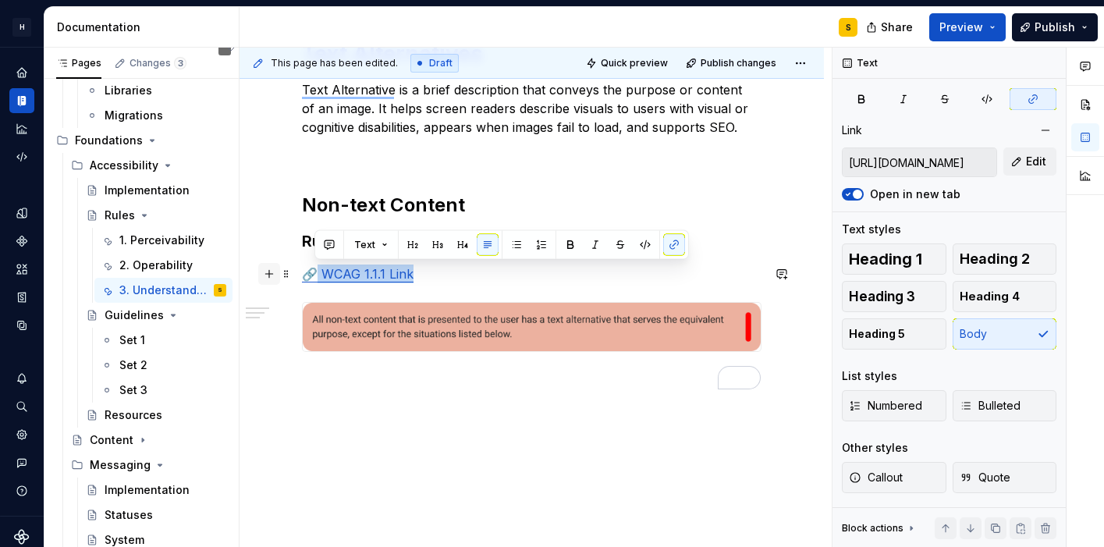
drag, startPoint x: 410, startPoint y: 277, endPoint x: 276, endPoint y: 275, distance: 134.2
click at [302, 275] on div "Text Alternatives Text Alternative is a brief description that conveys the purp…" at bounding box center [531, 224] width 459 height 368
click at [487, 247] on button "button" at bounding box center [488, 245] width 22 height 22
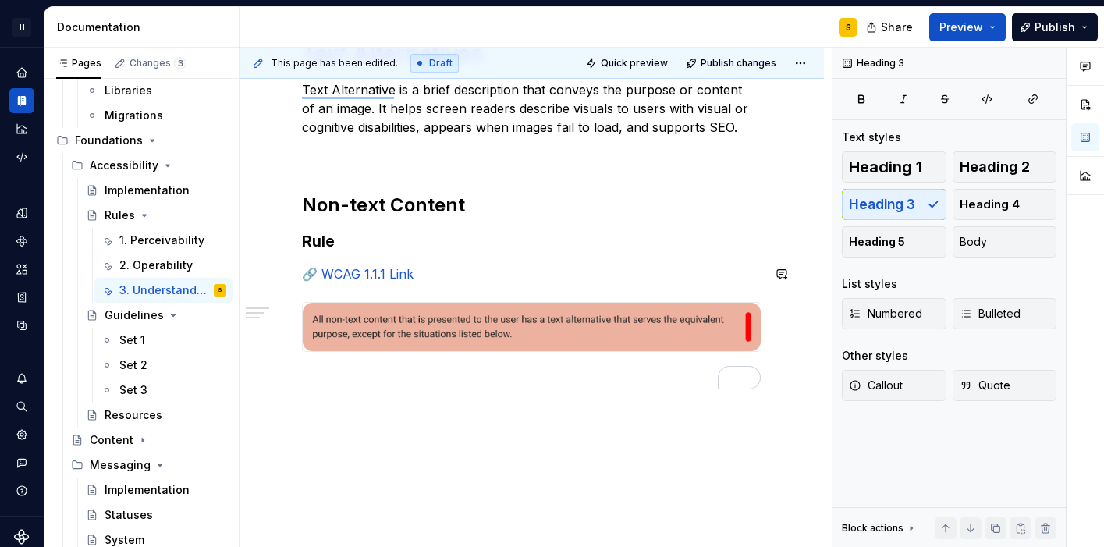
click at [487, 247] on h3 "Rule" at bounding box center [531, 241] width 459 height 22
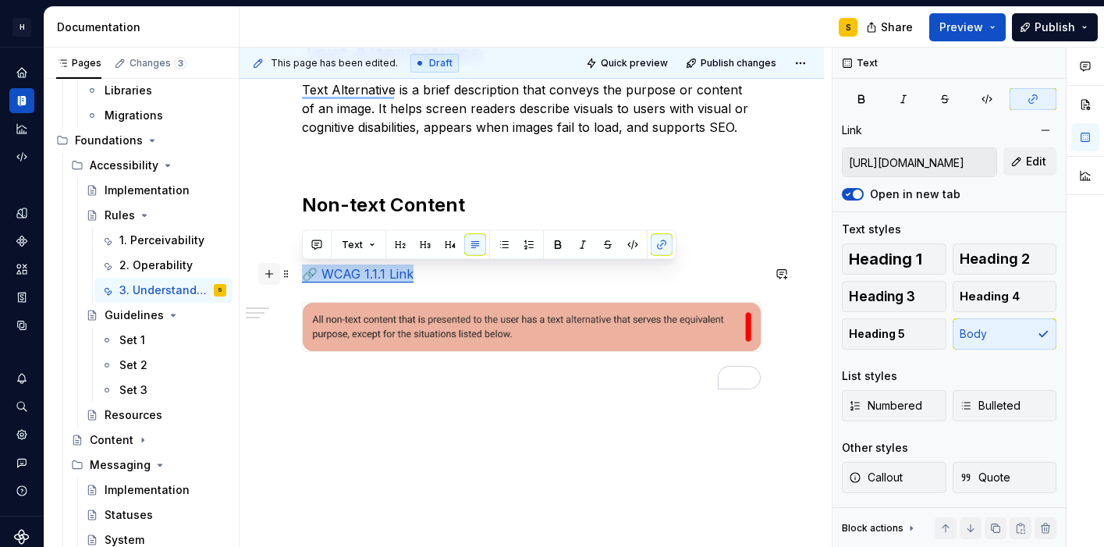
drag, startPoint x: 415, startPoint y: 282, endPoint x: 270, endPoint y: 268, distance: 145.7
click at [302, 268] on div "Text Alternatives Text Alternative is a brief description that conveys the purp…" at bounding box center [531, 224] width 459 height 368
drag, startPoint x: 477, startPoint y: 245, endPoint x: 468, endPoint y: 249, distance: 10.1
click at [468, 249] on button "button" at bounding box center [475, 245] width 22 height 22
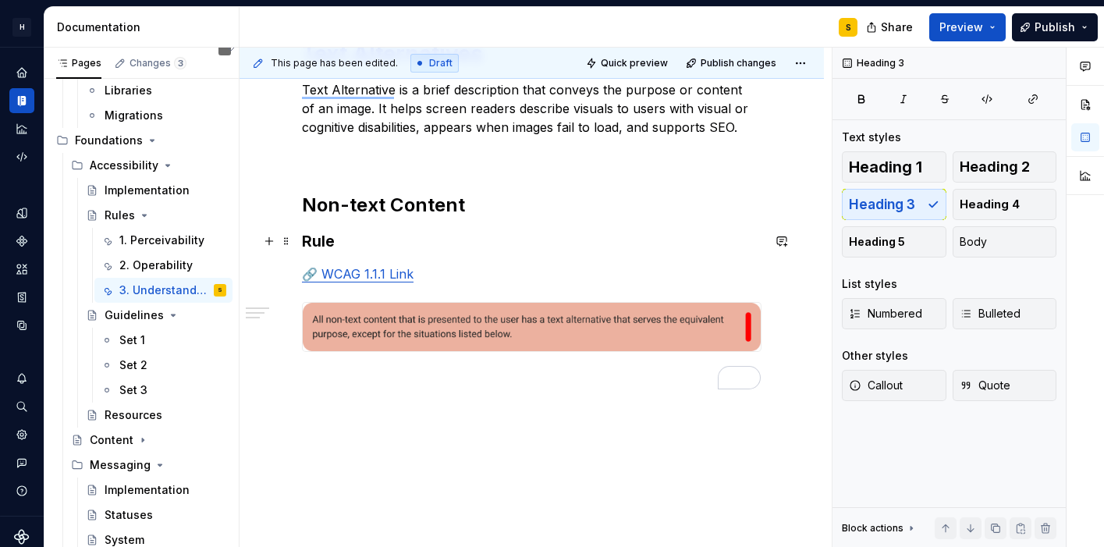
click at [469, 249] on h3 "Rule" at bounding box center [531, 241] width 459 height 22
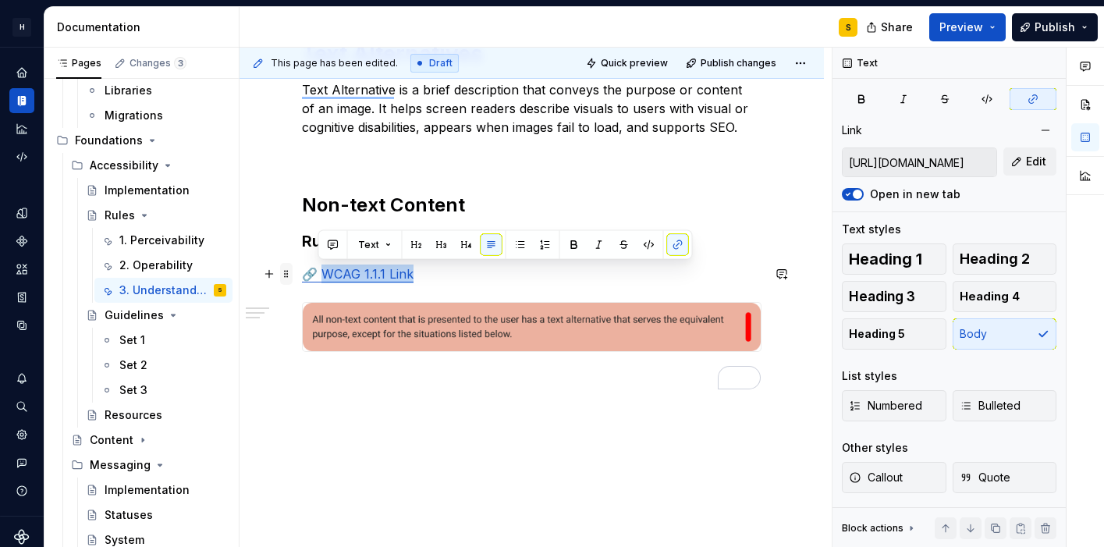
drag, startPoint x: 411, startPoint y: 273, endPoint x: 286, endPoint y: 275, distance: 124.8
click at [302, 275] on div "Text Alternatives Text Alternative is a brief description that conveys the purp…" at bounding box center [531, 224] width 459 height 368
drag, startPoint x: 426, startPoint y: 280, endPoint x: 296, endPoint y: 278, distance: 129.5
click at [296, 278] on div "Text Alternatives Text Alternative is a brief description that conveys the purp…" at bounding box center [531, 286] width 584 height 569
click at [287, 279] on span at bounding box center [286, 274] width 12 height 22
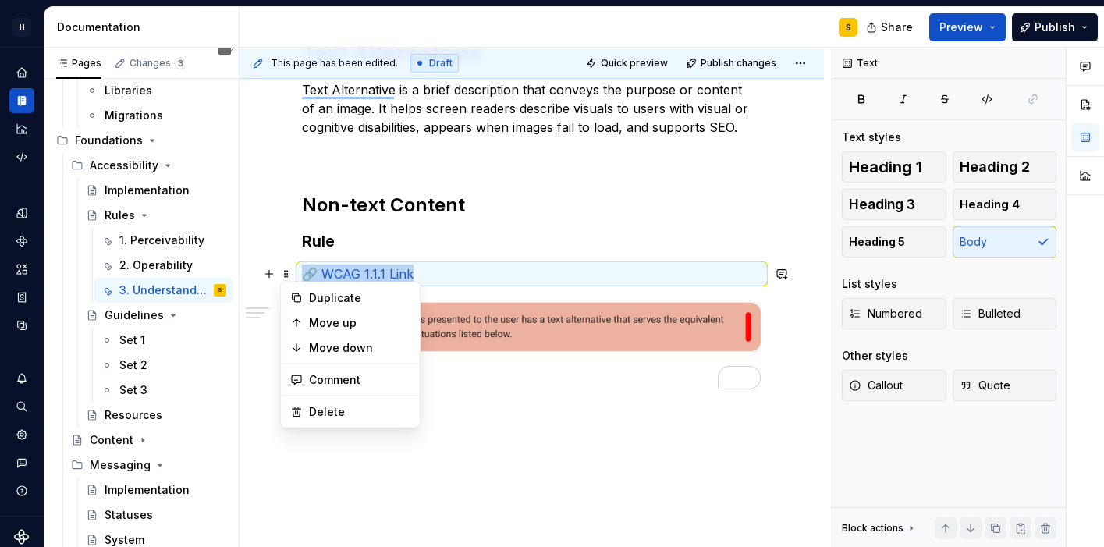
click at [480, 259] on div "Text Alternatives Text Alternative is a brief description that conveys the purp…" at bounding box center [531, 214] width 459 height 349
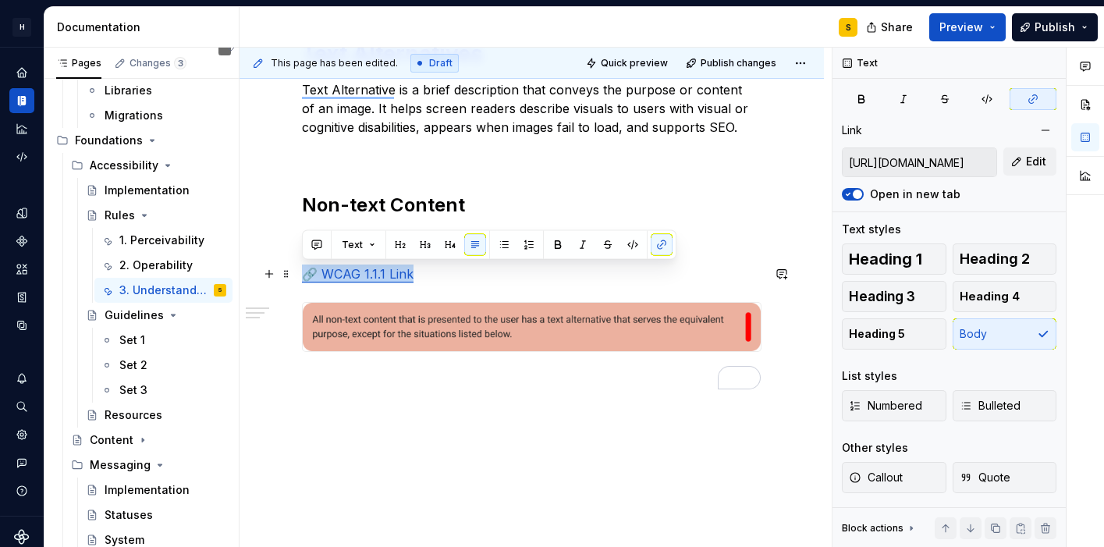
drag, startPoint x: 421, startPoint y: 275, endPoint x: 302, endPoint y: 280, distance: 119.5
click at [302, 280] on p "🔗 WCAG 1.1.1 Link" at bounding box center [531, 273] width 459 height 19
drag, startPoint x: 421, startPoint y: 274, endPoint x: 398, endPoint y: 280, distance: 24.2
click at [420, 275] on p "🔗 WCAG 1.1.1 Link" at bounding box center [531, 273] width 459 height 19
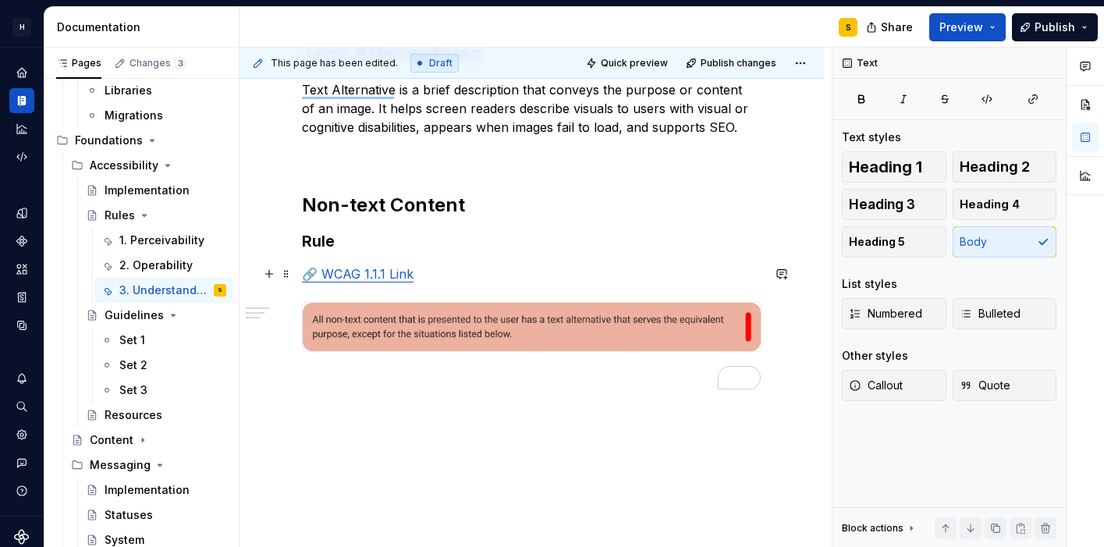
click at [303, 274] on link "🔗 WCAG 1.1.1 Link" at bounding box center [358, 274] width 112 height 16
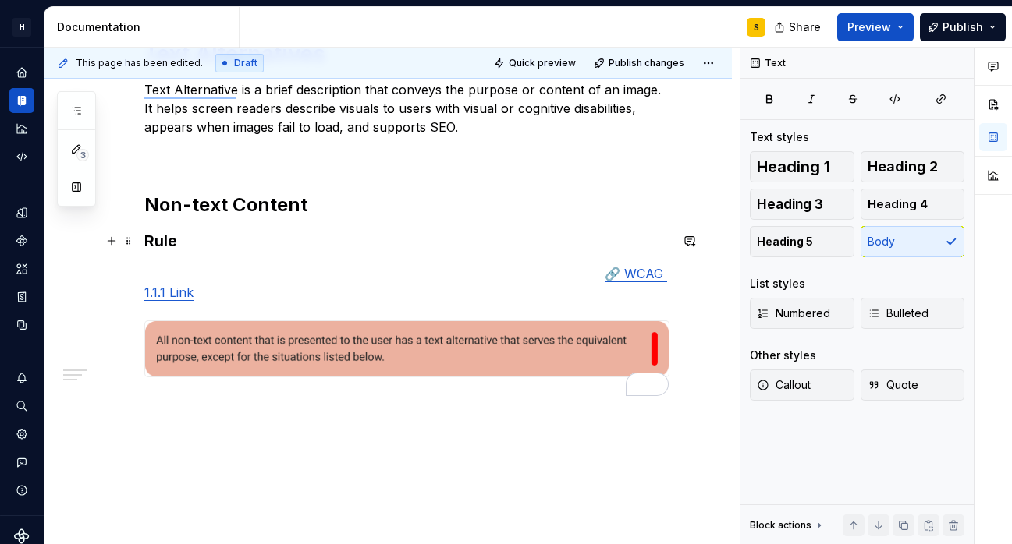
click at [481, 251] on div "Text Alternatives Text Alternative is a brief description that conveys the purp…" at bounding box center [406, 227] width 525 height 375
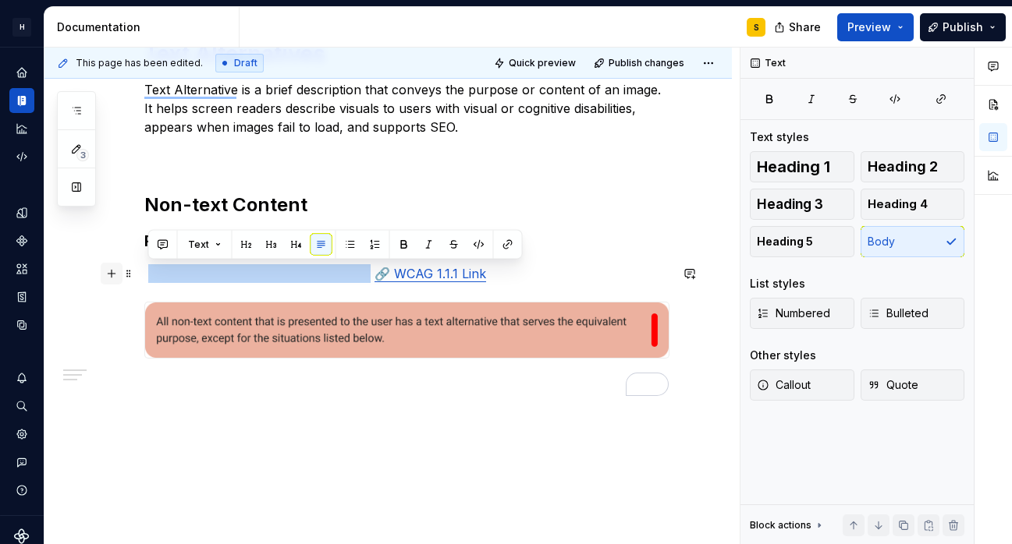
drag, startPoint x: 342, startPoint y: 278, endPoint x: 112, endPoint y: 277, distance: 229.3
click at [144, 277] on div "Text Alternatives Text Alternative is a brief description that conveys the purp…" at bounding box center [406, 227] width 525 height 375
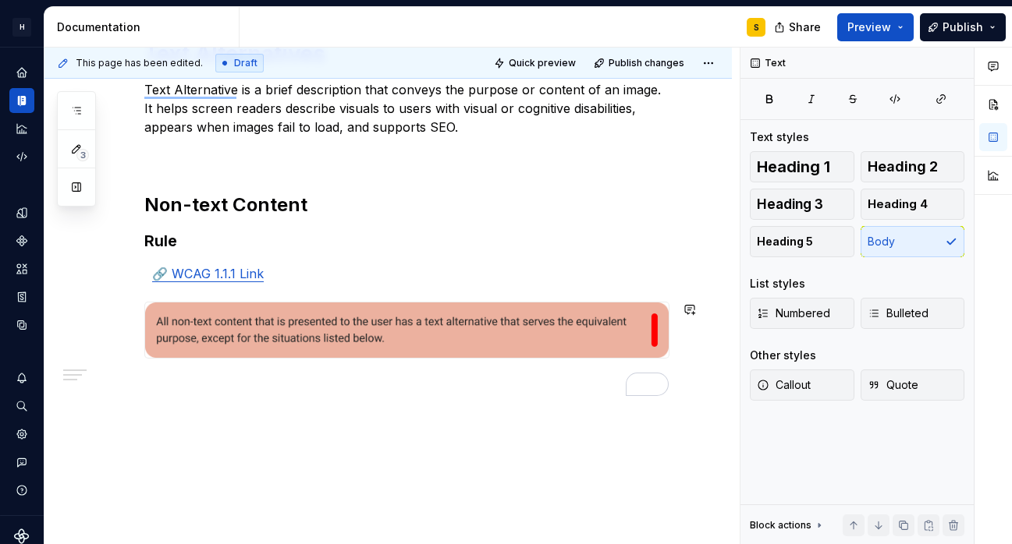
click at [203, 373] on div "Text Alternatives Text Alternative is a brief description that conveys the purp…" at bounding box center [406, 218] width 525 height 356
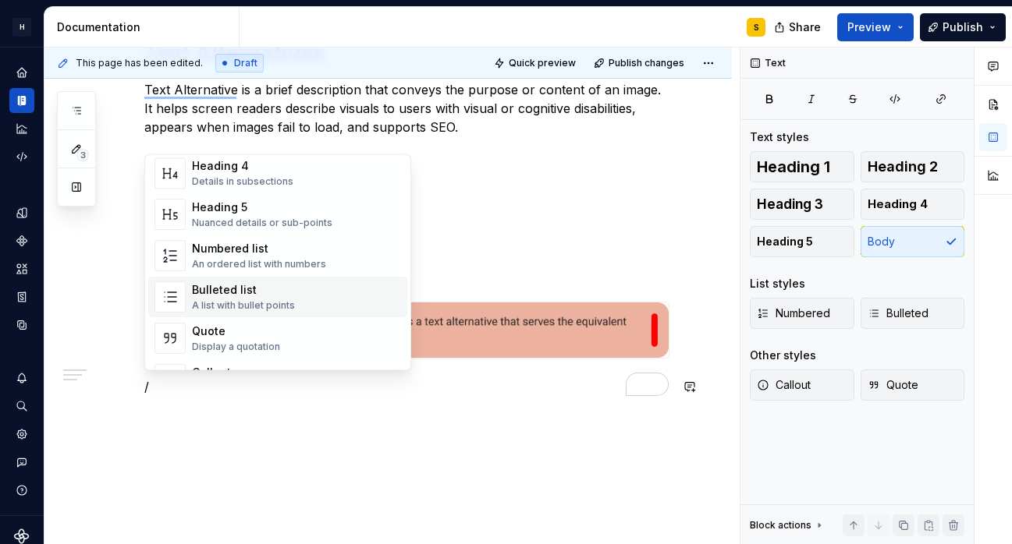
scroll to position [169, 0]
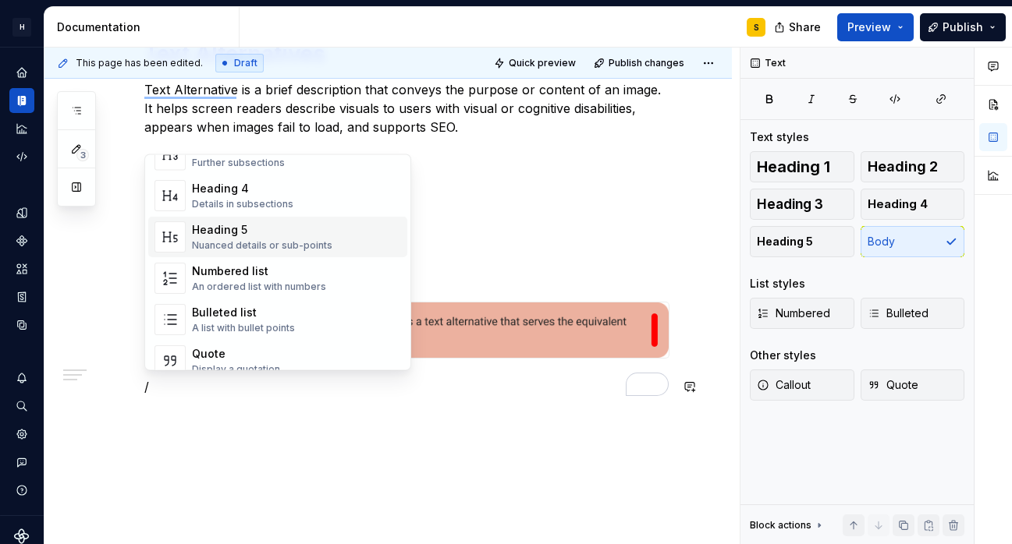
click at [317, 242] on div "Nuanced details or sub-points" at bounding box center [262, 246] width 140 height 12
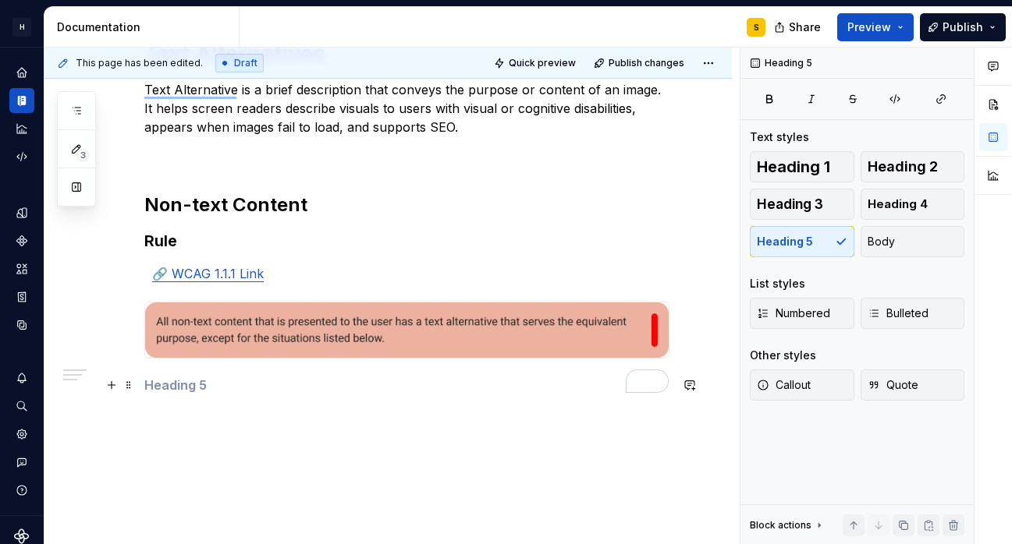
click at [161, 387] on h5 "To enrich screen reader interactions, please activate Accessibility in Grammarl…" at bounding box center [406, 386] width 525 height 16
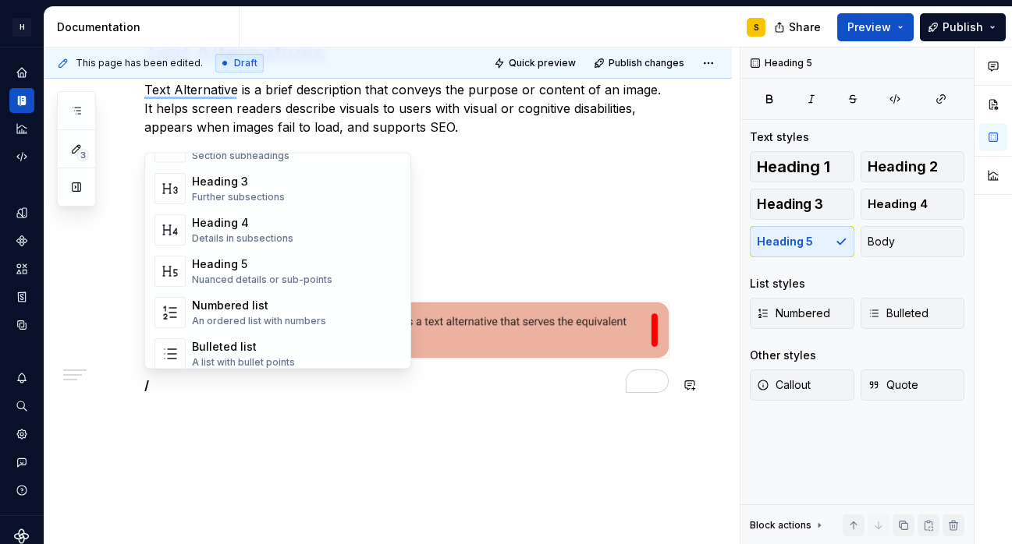
scroll to position [68, 0]
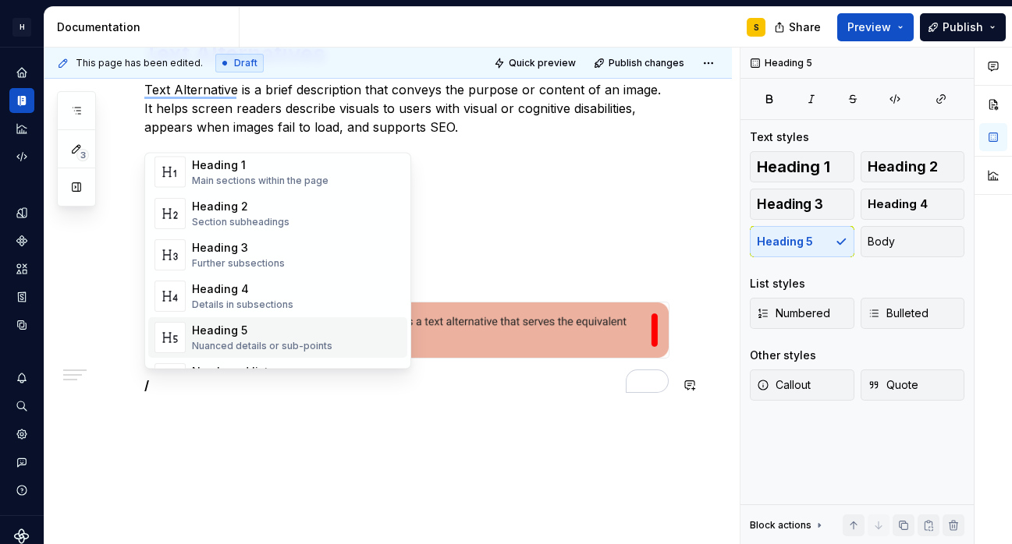
click at [278, 325] on div "Heading 5" at bounding box center [262, 331] width 140 height 16
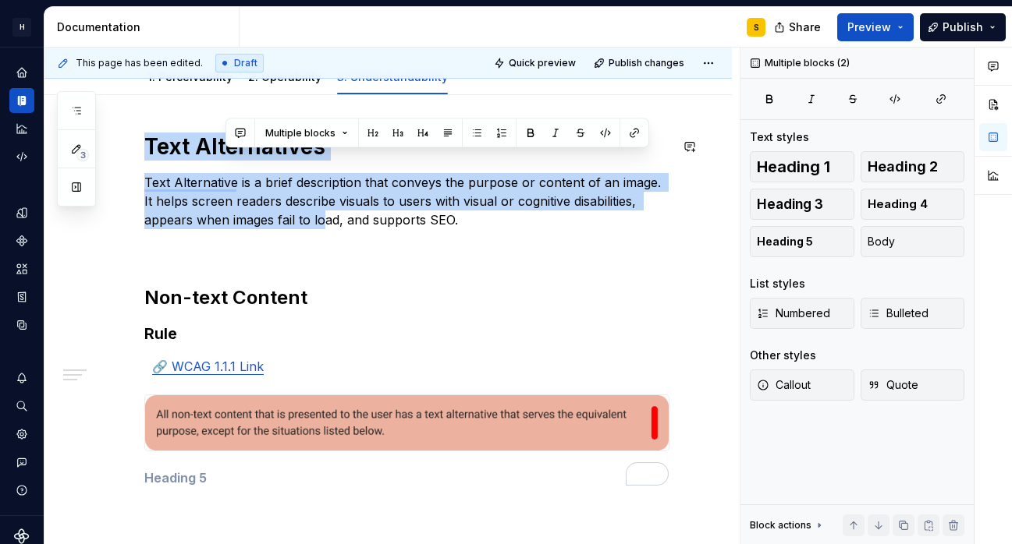
scroll to position [0, 0]
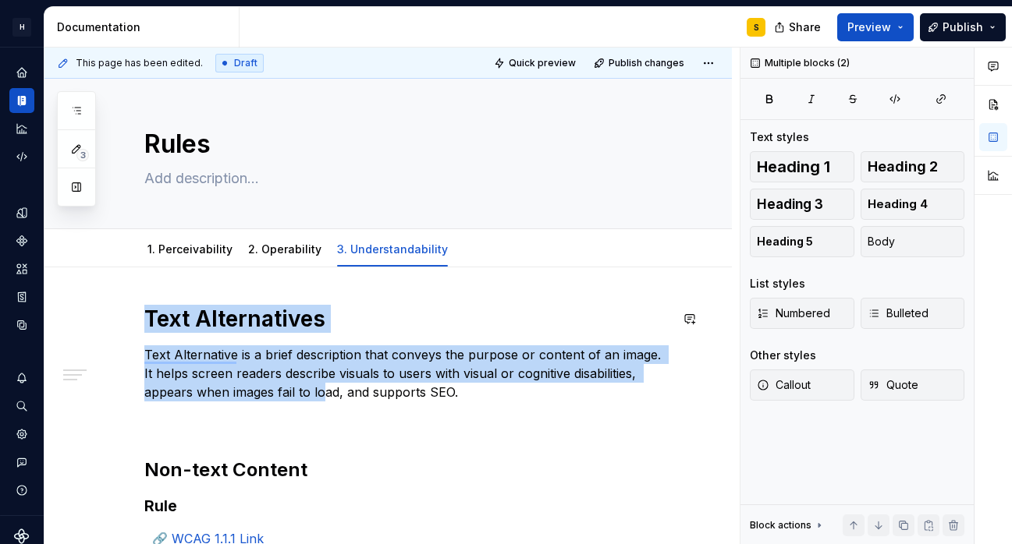
drag, startPoint x: 292, startPoint y: 126, endPoint x: 223, endPoint y: 105, distance: 71.8
click at [223, 105] on div "Rules Edit header 1. Perceivability 2. Operability 3. Understandability Text Al…" at bounding box center [387, 458] width 687 height 764
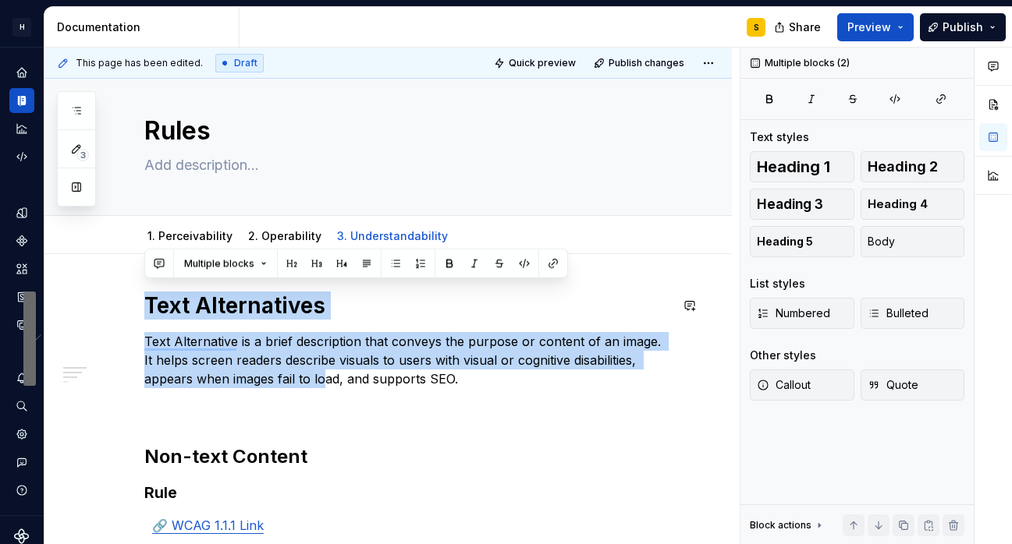
scroll to position [24, 0]
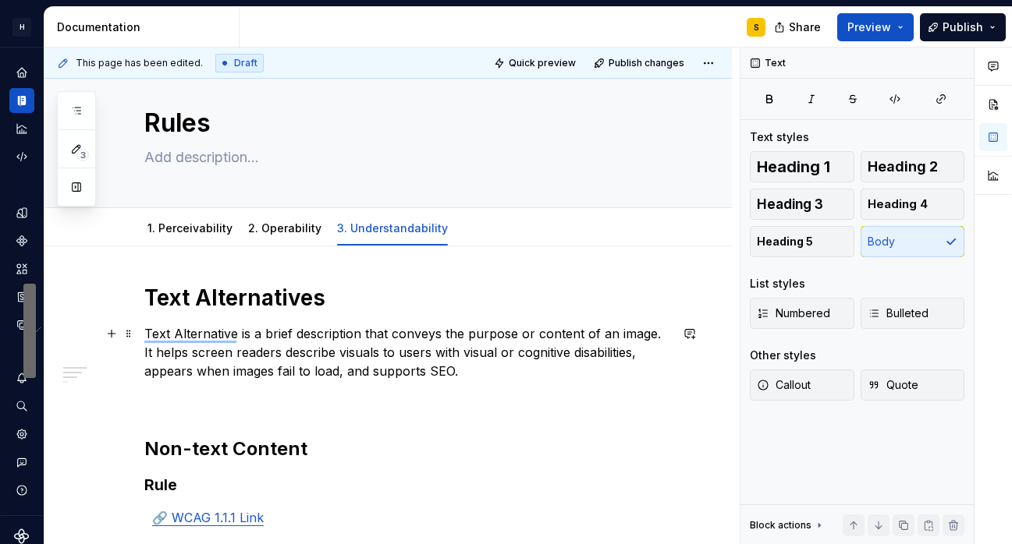
click at [335, 355] on p "Text Alternative is a brief description that conveys the purpose or content of …" at bounding box center [406, 353] width 525 height 56
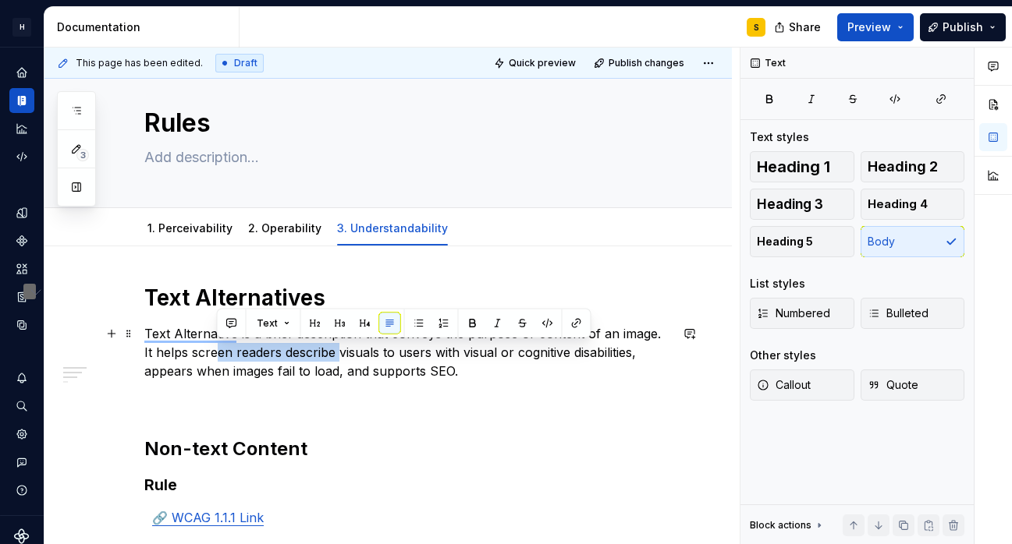
drag, startPoint x: 225, startPoint y: 359, endPoint x: 217, endPoint y: 349, distance: 12.8
click at [217, 349] on p "Text Alternative is a brief description that conveys the purpose or content of …" at bounding box center [406, 353] width 525 height 56
click at [289, 328] on button "Text" at bounding box center [274, 324] width 48 height 22
click at [462, 430] on div "Text Alternatives Text Alternative is a brief description that conveys the purp…" at bounding box center [406, 460] width 525 height 353
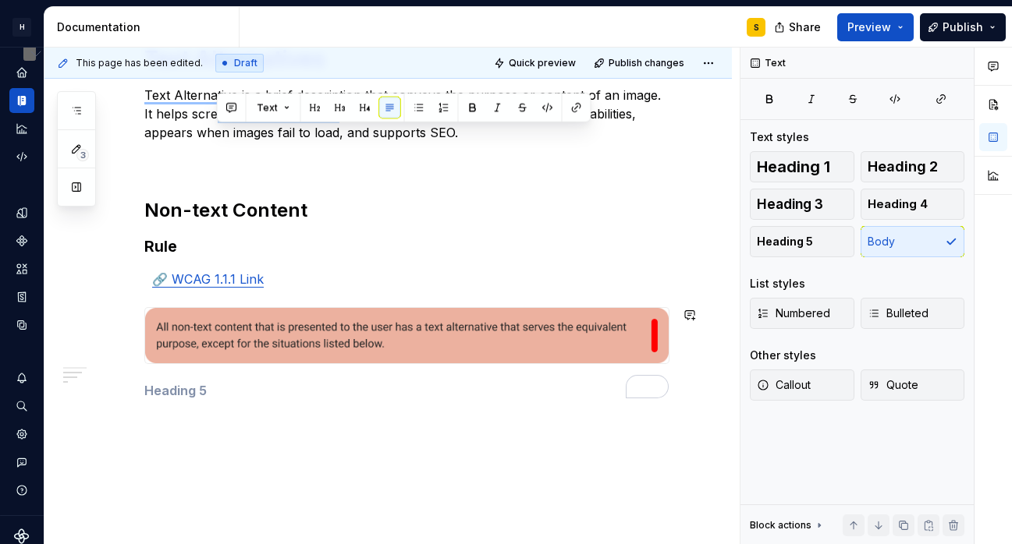
scroll to position [298, 0]
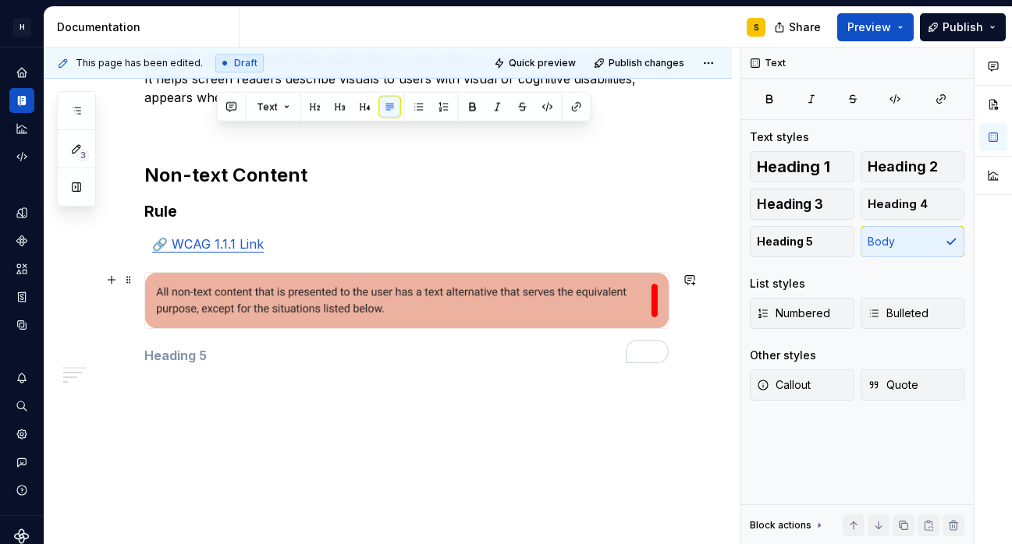
click at [241, 346] on div "Text Alternatives Text Alternative is a brief description that conveys the purp…" at bounding box center [406, 186] width 525 height 353
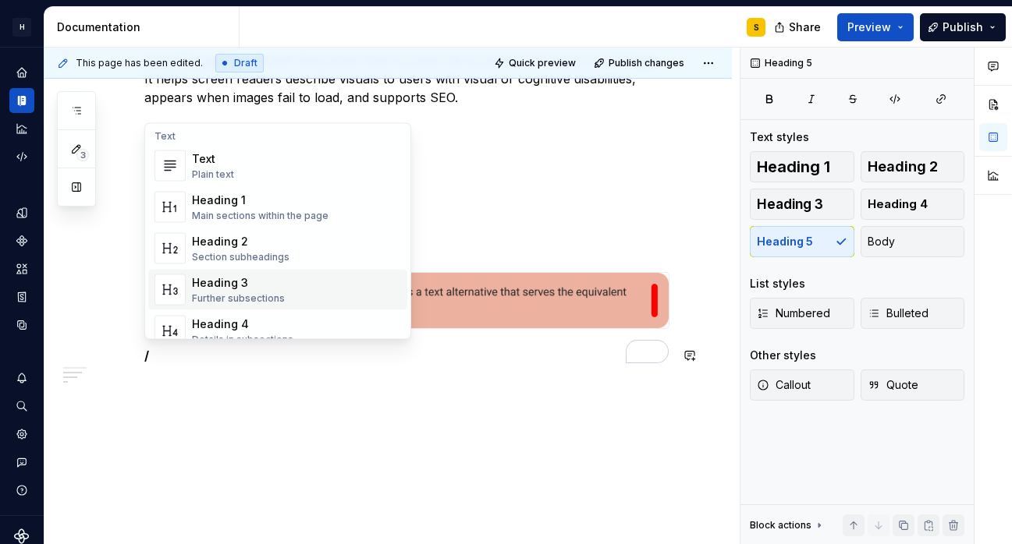
scroll to position [7, 0]
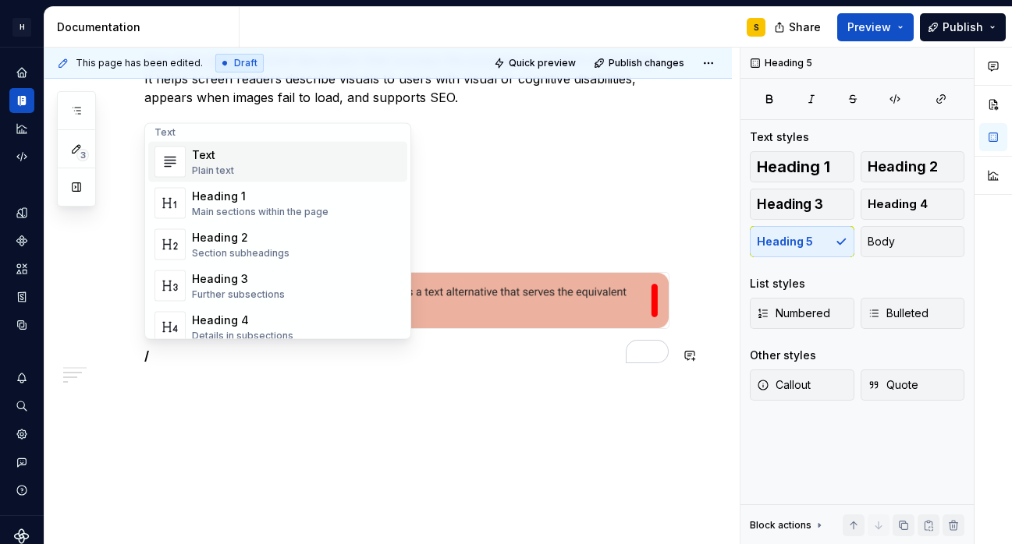
click at [270, 168] on div "Text Plain text" at bounding box center [296, 162] width 209 height 31
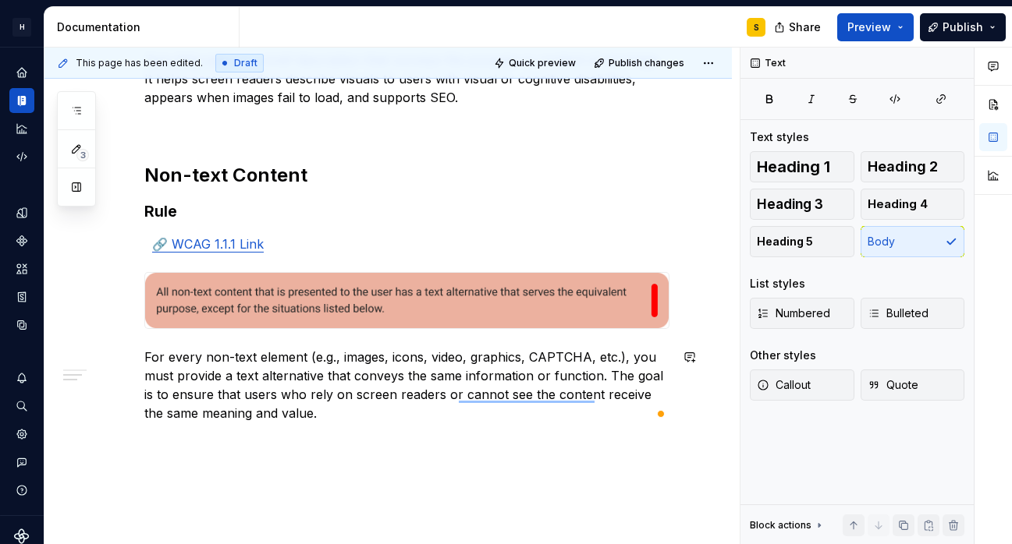
click at [340, 426] on div "Text Alternatives Text Alternative is a brief description that conveys the purp…" at bounding box center [406, 225] width 525 height 431
click at [346, 417] on p "For every non-text element (e.g., images, icons, video, graphics, CAPTCHA, etc.…" at bounding box center [406, 385] width 525 height 75
click at [189, 463] on p "To enrich screen reader interactions, please activate Accessibility in Grammarl…" at bounding box center [406, 469] width 525 height 19
click at [129, 472] on span at bounding box center [128, 470] width 12 height 22
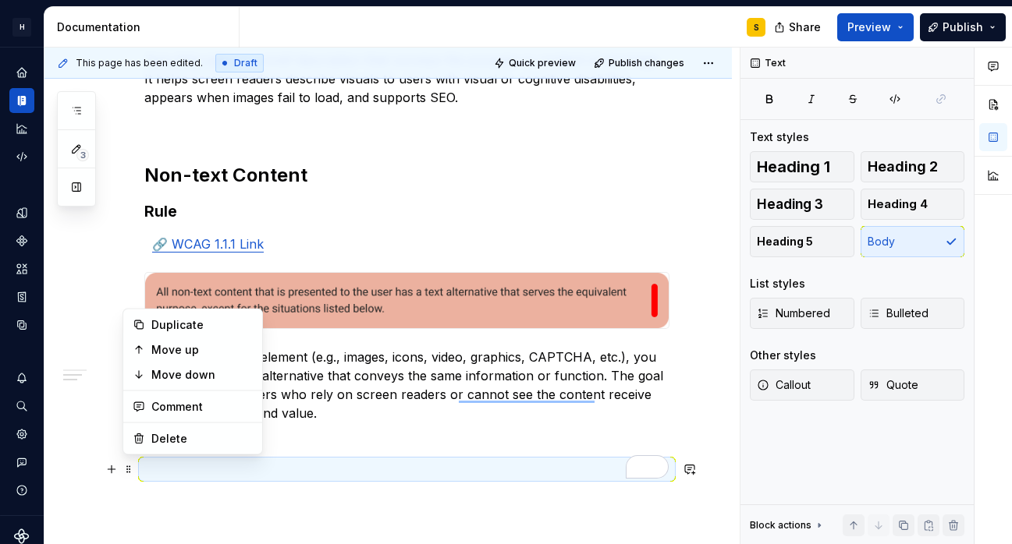
click at [262, 472] on p "To enrich screen reader interactions, please activate Accessibility in Grammarl…" at bounding box center [406, 469] width 525 height 19
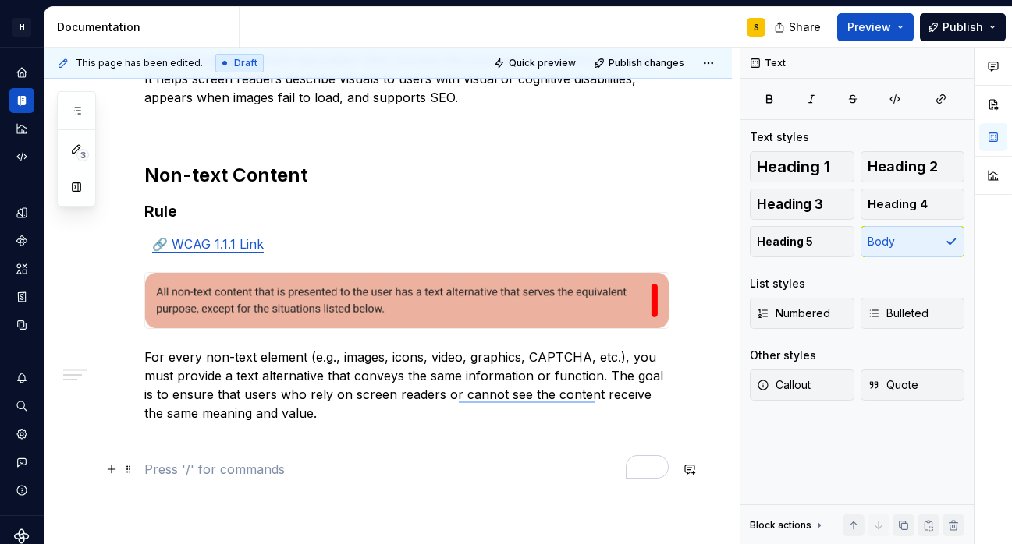
click at [225, 465] on p "To enrich screen reader interactions, please activate Accessibility in Grammarl…" at bounding box center [406, 469] width 525 height 19
click at [117, 470] on button "button" at bounding box center [112, 470] width 22 height 22
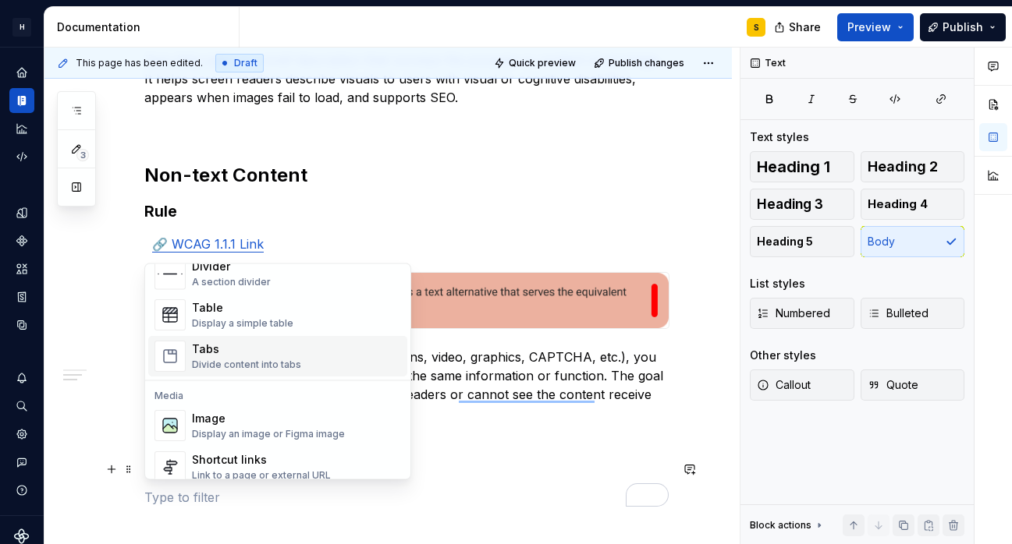
scroll to position [549, 0]
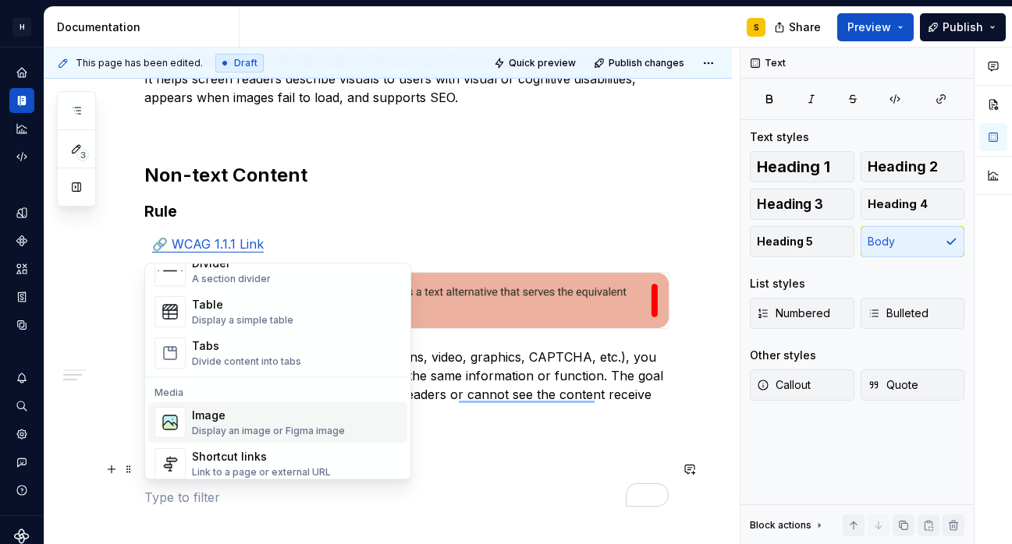
click at [235, 426] on div "Display an image or Figma image" at bounding box center [268, 432] width 153 height 12
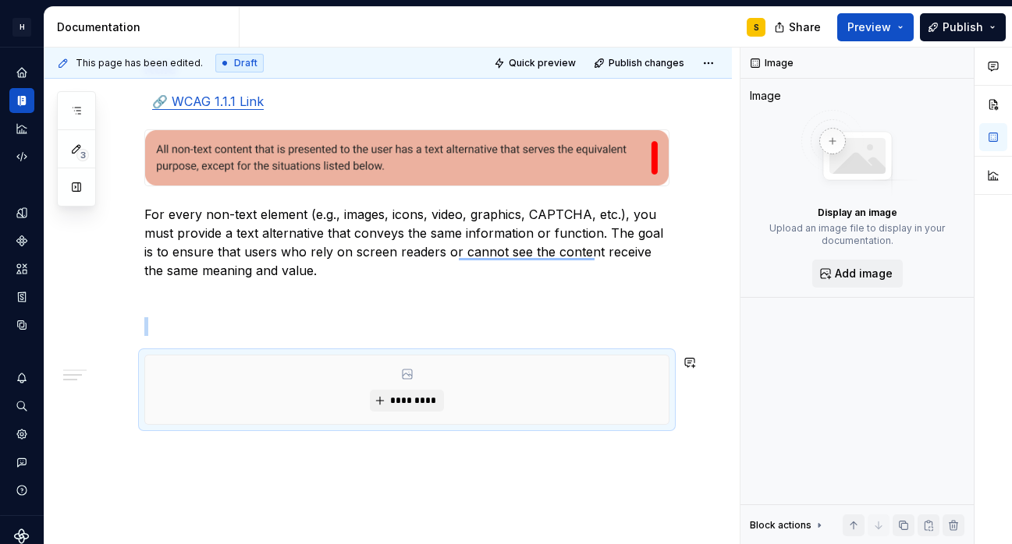
scroll to position [441, 0]
click at [403, 400] on span "*********" at bounding box center [413, 401] width 48 height 12
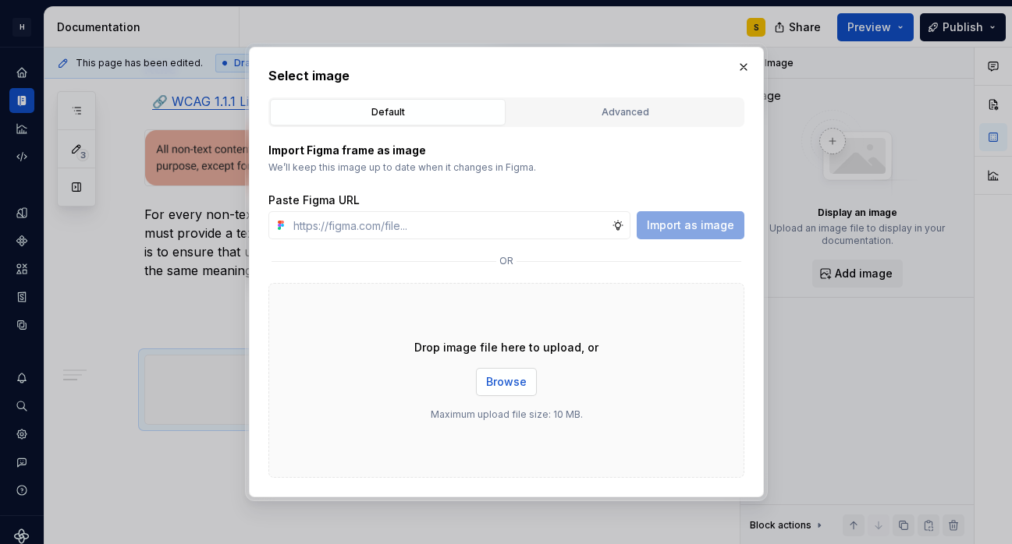
click at [491, 382] on span "Browse" at bounding box center [506, 382] width 41 height 16
click at [522, 364] on div "Drop image file here to upload, or Browse Maximum upload file size: 10 MB." at bounding box center [506, 380] width 476 height 195
click at [514, 371] on button "Browse" at bounding box center [506, 382] width 61 height 28
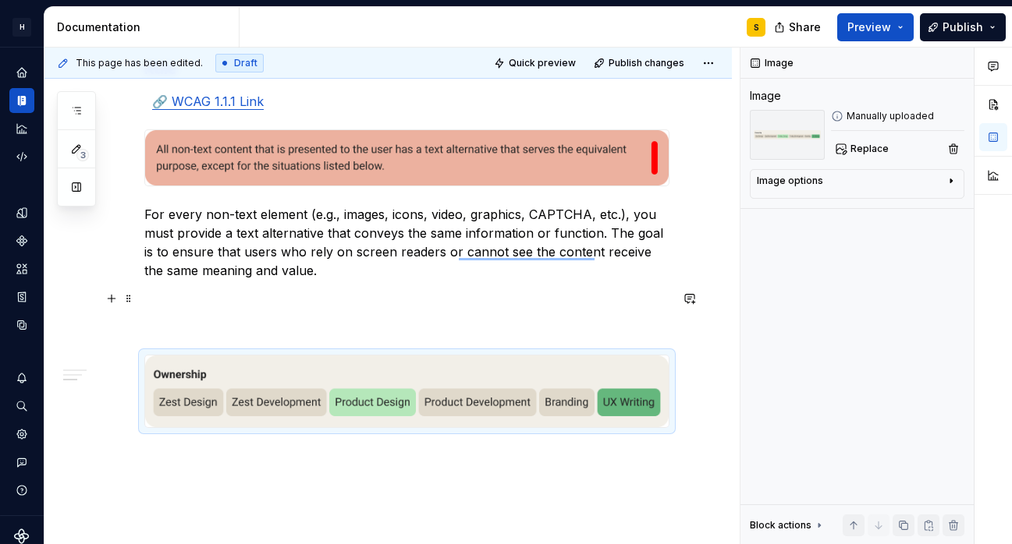
click at [353, 293] on p "To enrich screen reader interactions, please activate Accessibility in Grammarl…" at bounding box center [406, 298] width 525 height 19
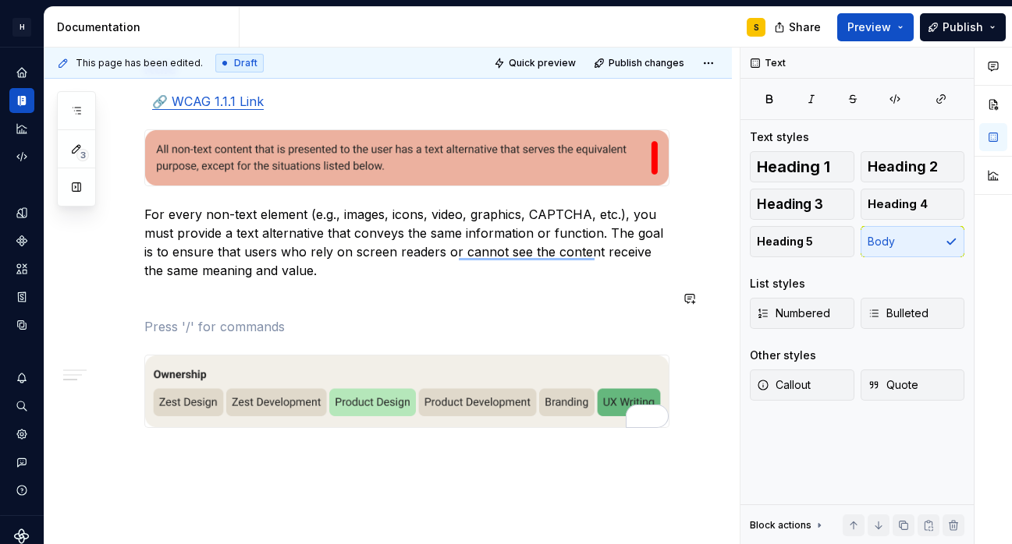
drag, startPoint x: 286, startPoint y: 315, endPoint x: 268, endPoint y: 328, distance: 21.9
click at [286, 315] on div "Text Alternatives Text Alternative is a brief description that conveys the purp…" at bounding box center [406, 147] width 525 height 561
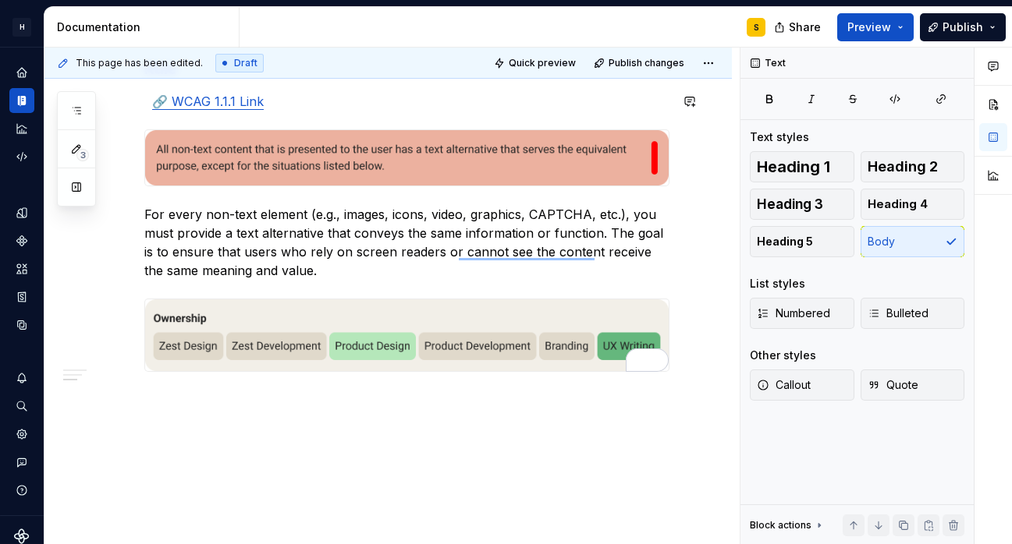
type textarea "*"
